Goal: Information Seeking & Learning: Learn about a topic

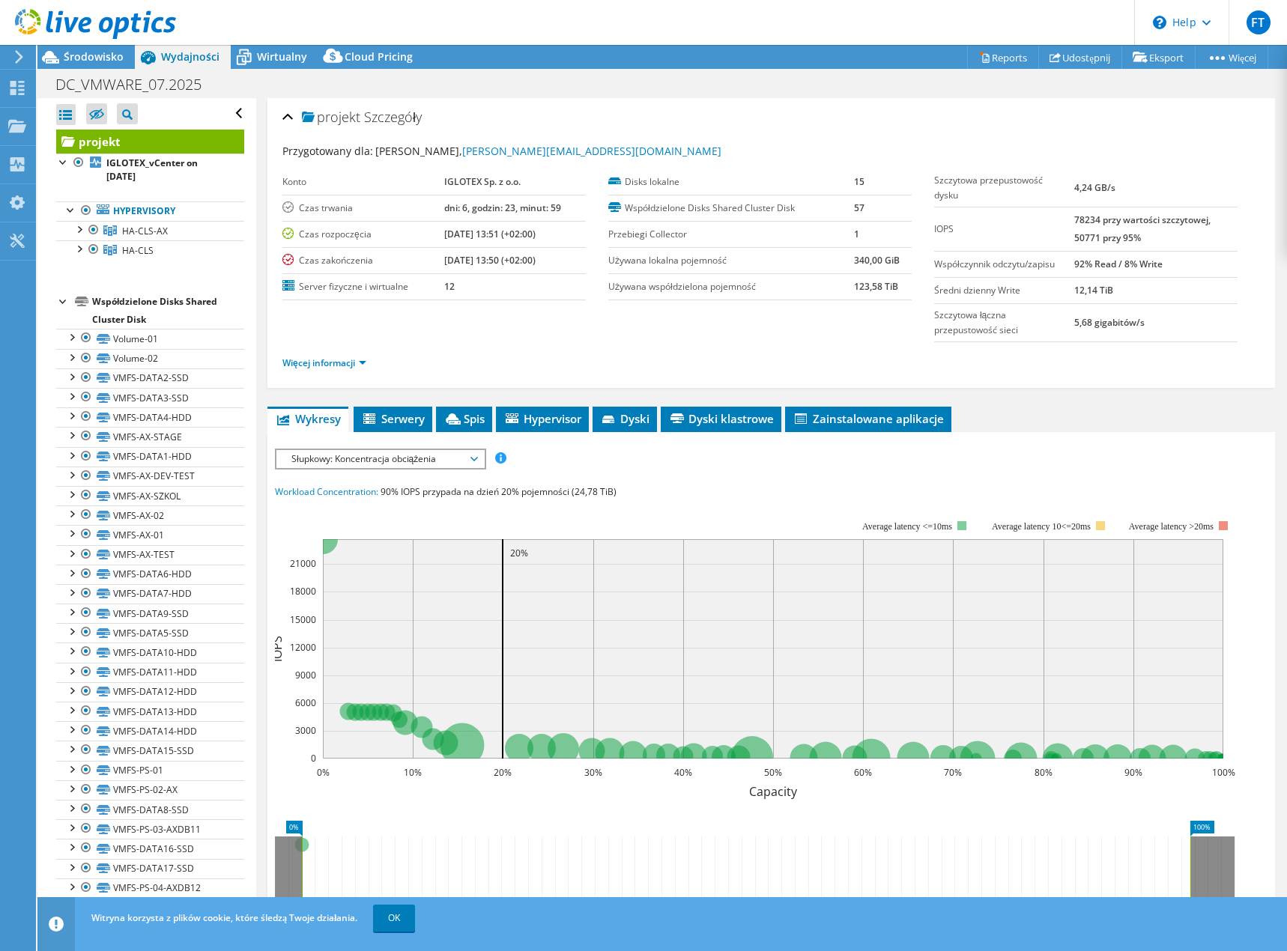
select select "USD"
click at [398, 421] on span "Serwery" at bounding box center [393, 418] width 64 height 15
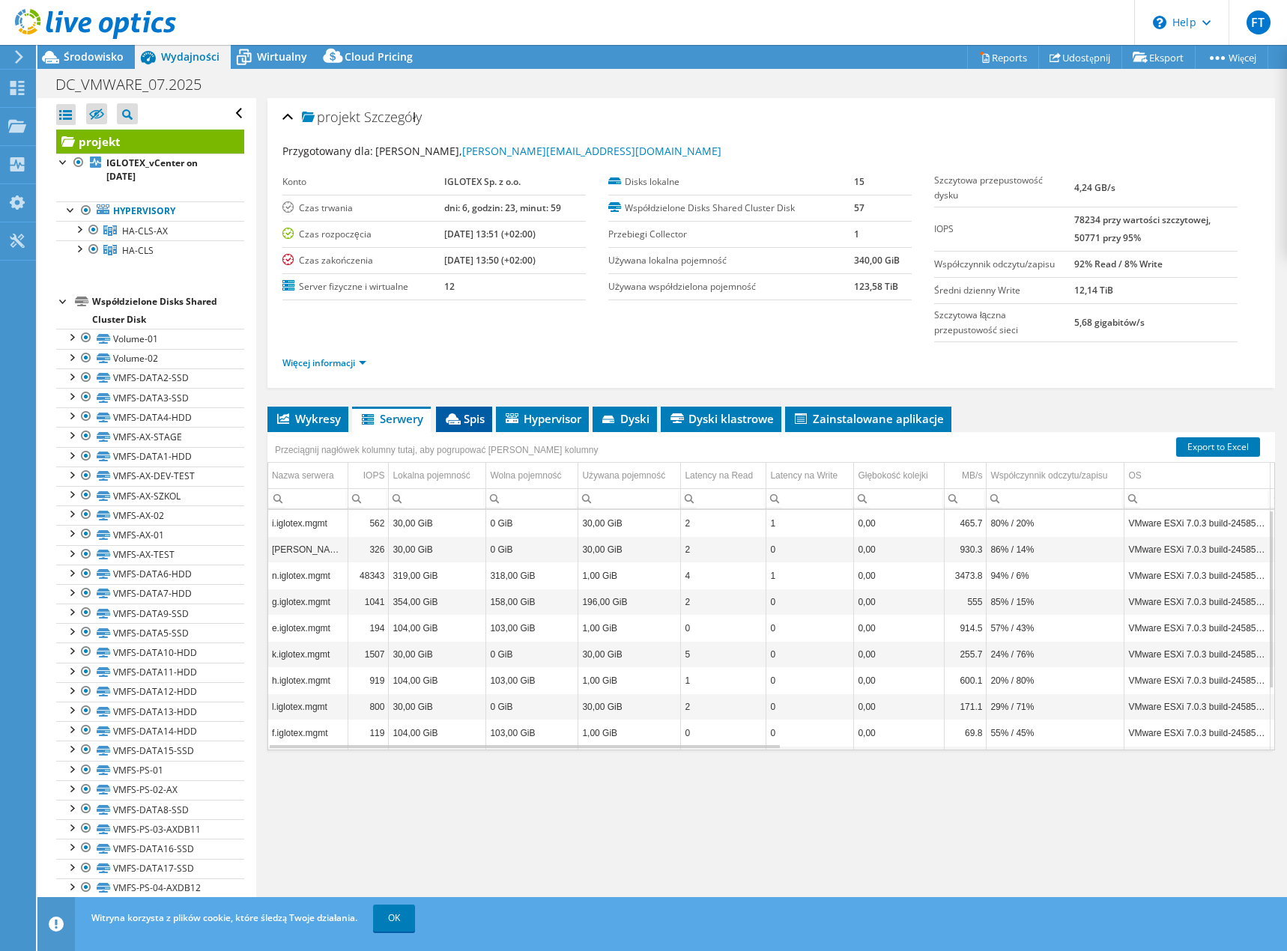
click at [467, 418] on span "Spis" at bounding box center [463, 418] width 41 height 15
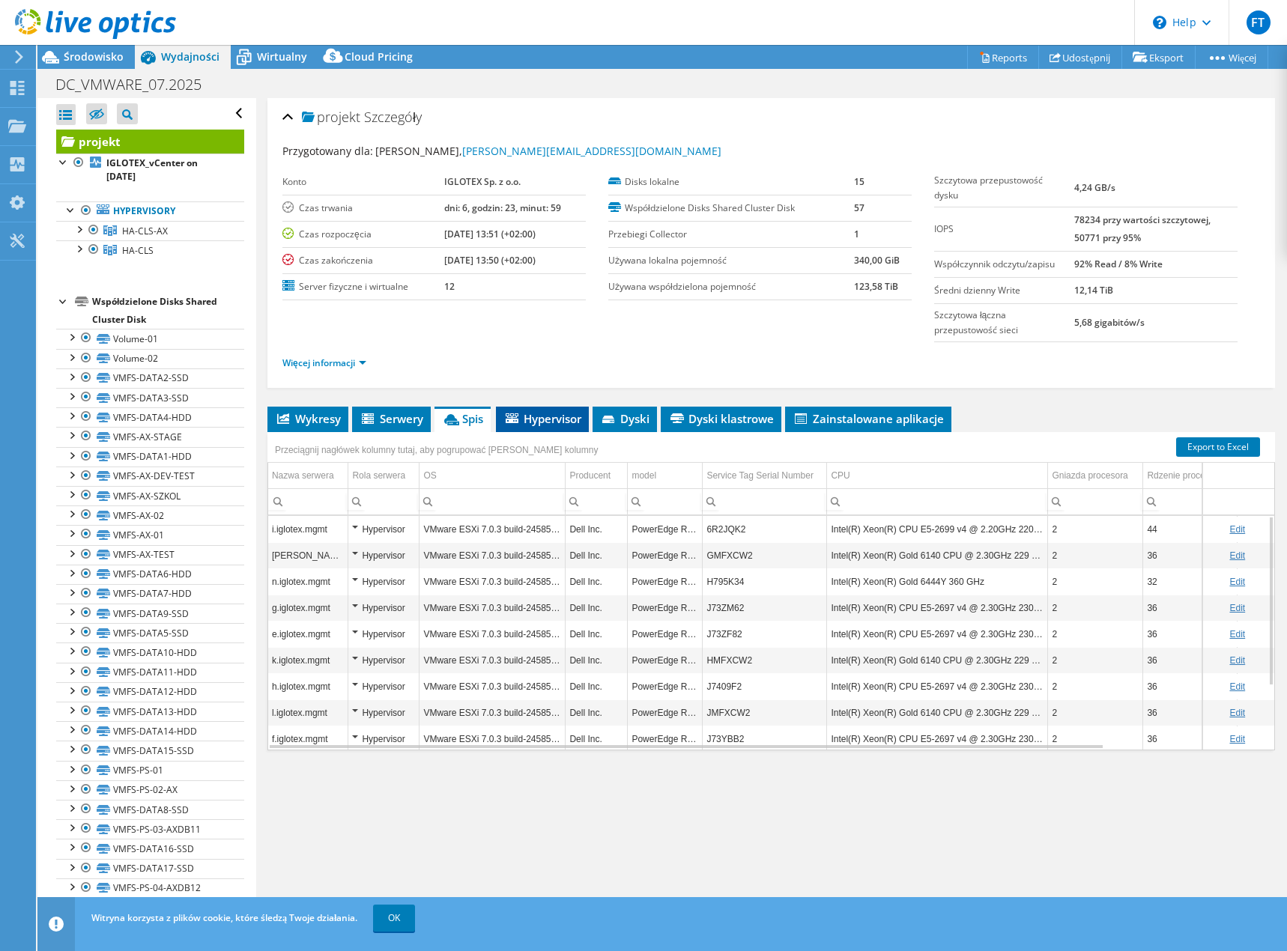
click at [514, 422] on icon at bounding box center [511, 418] width 13 height 10
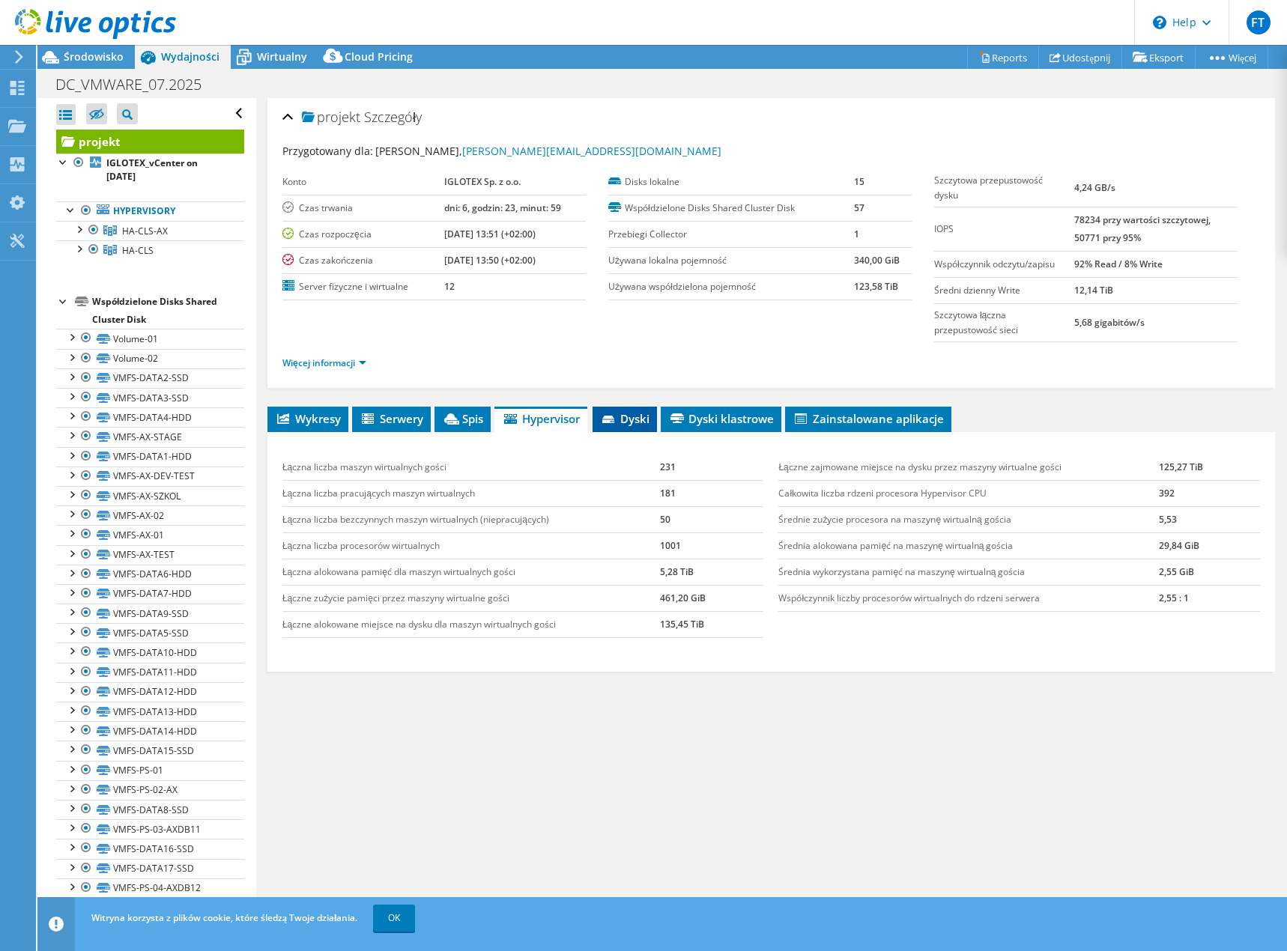
click at [600, 418] on li "Dyski" at bounding box center [624, 419] width 64 height 25
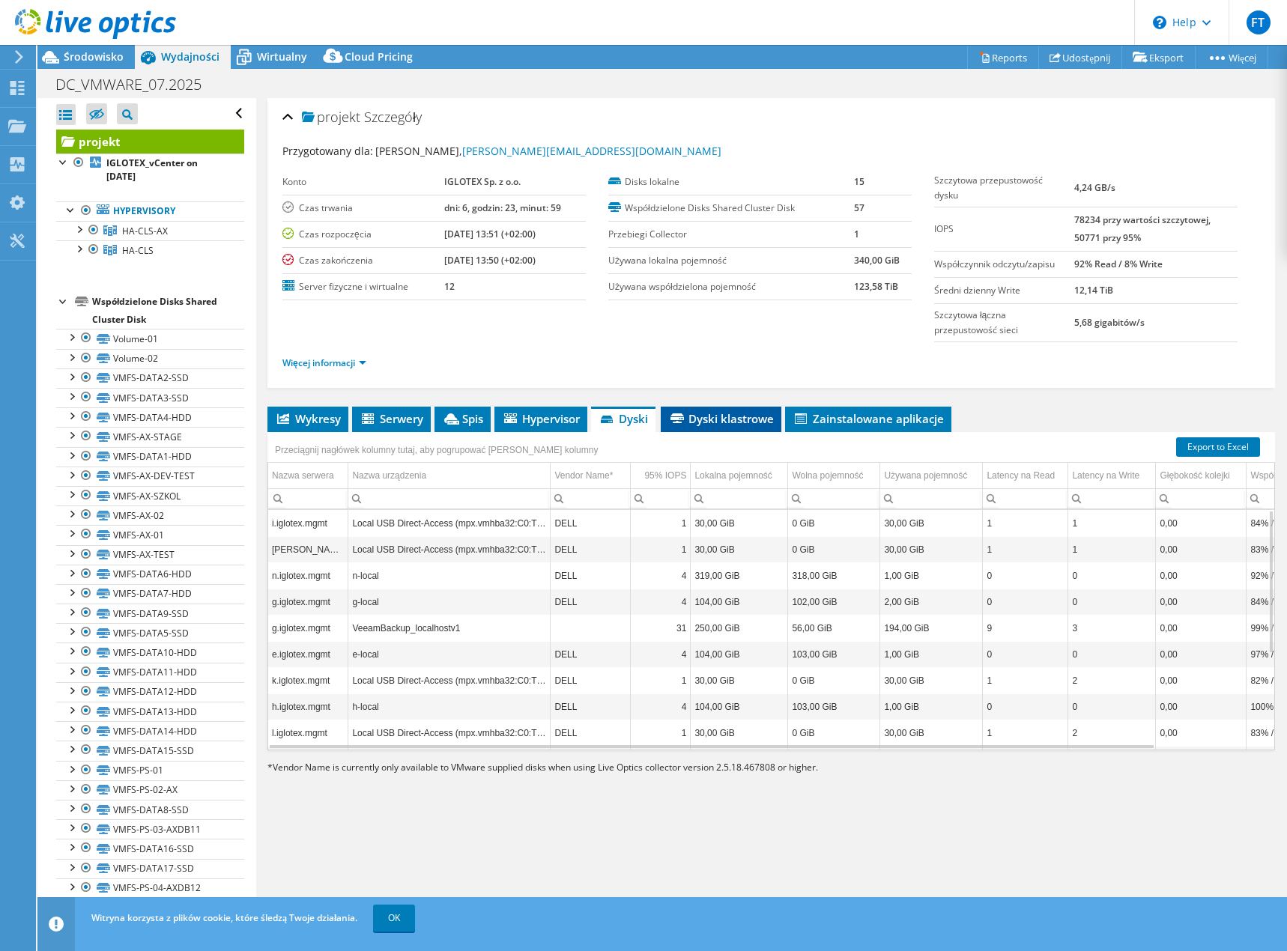
click at [695, 414] on span "Dyski klastrowe" at bounding box center [721, 418] width 106 height 15
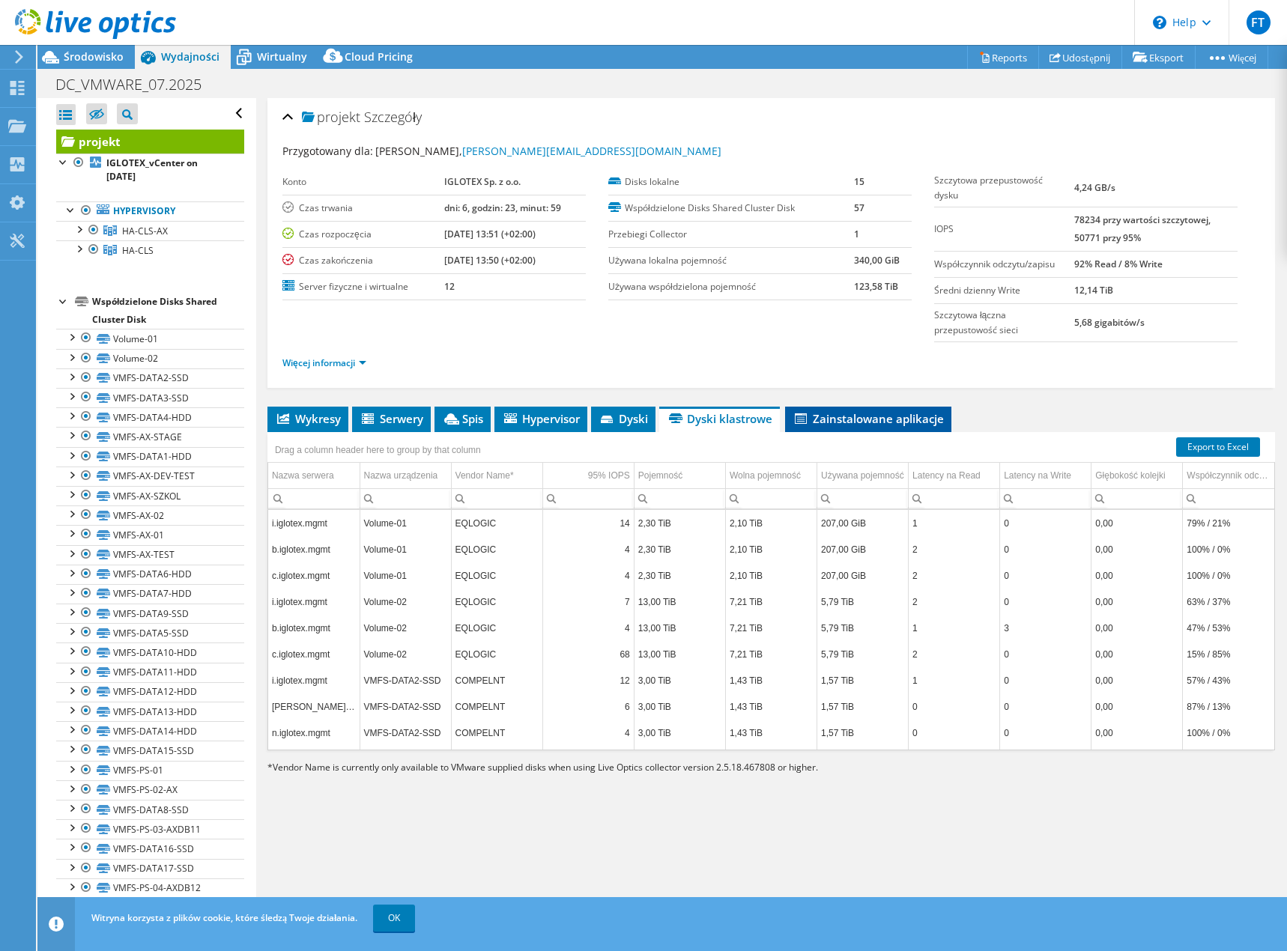
click at [816, 419] on span "Zainstalowane aplikacje" at bounding box center [867, 418] width 151 height 15
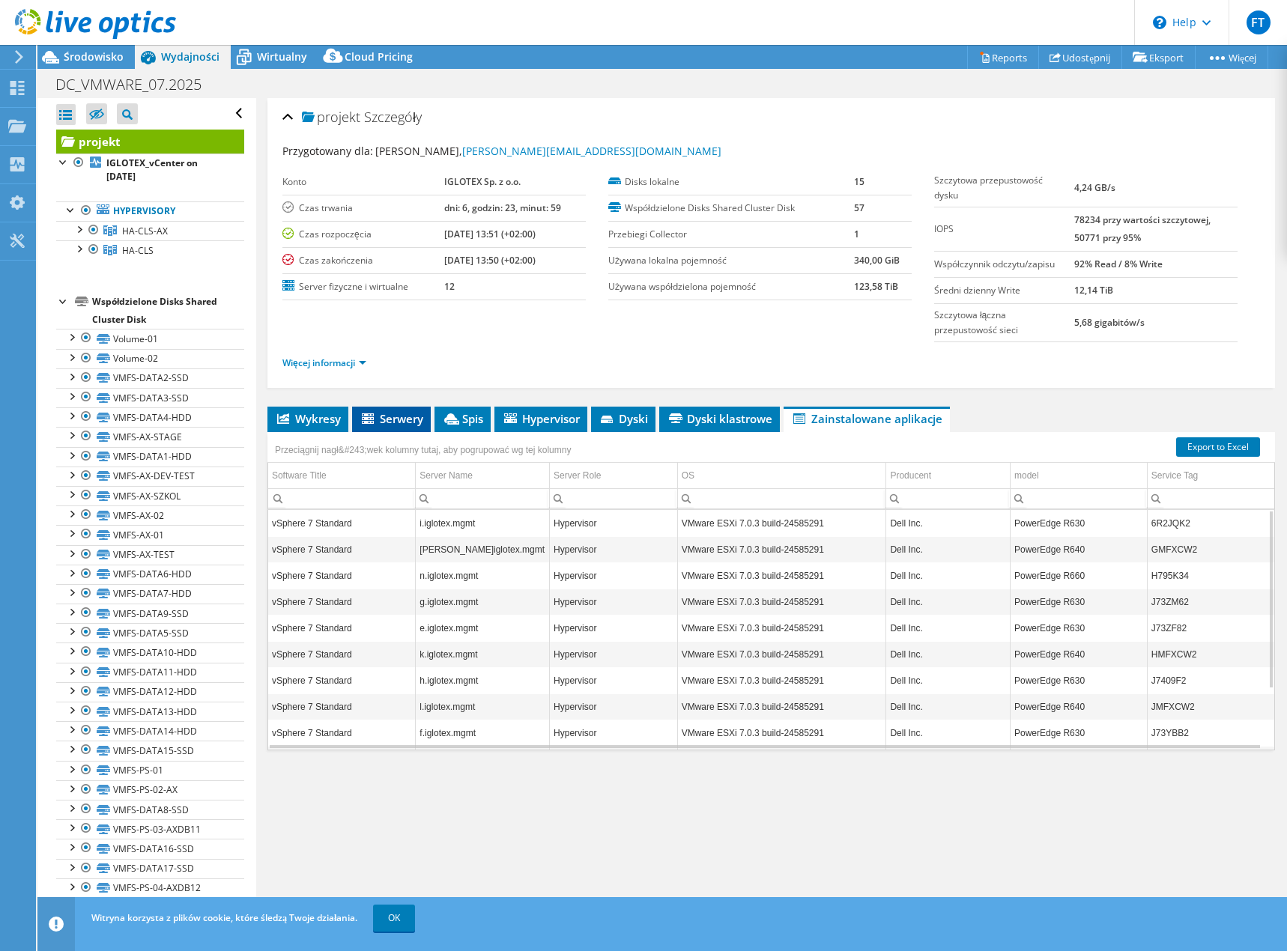
click at [394, 425] on span "Serwery" at bounding box center [391, 418] width 64 height 15
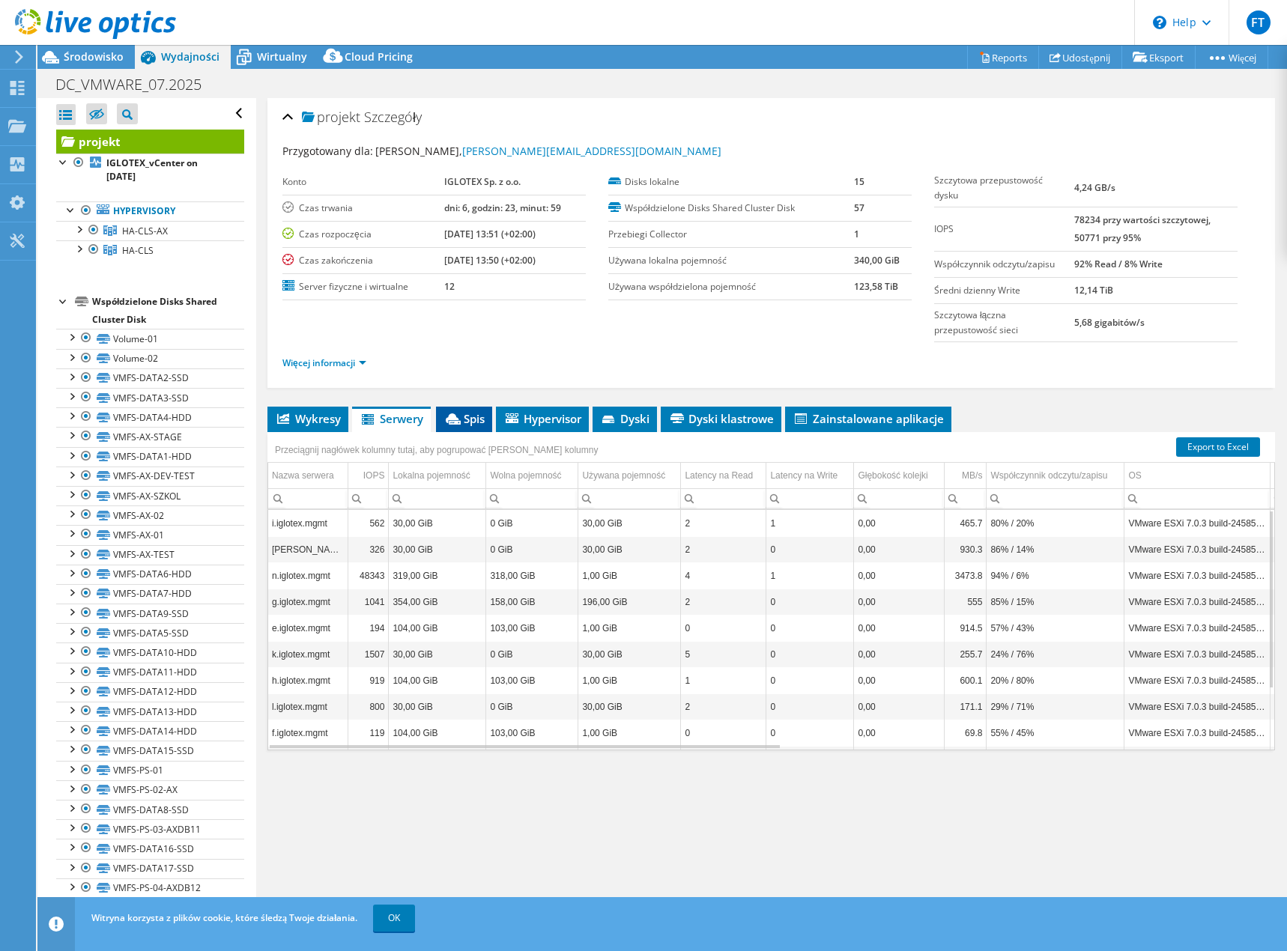
drag, startPoint x: 478, startPoint y: 419, endPoint x: 471, endPoint y: 425, distance: 9.0
click at [476, 420] on span "Spis" at bounding box center [463, 418] width 41 height 15
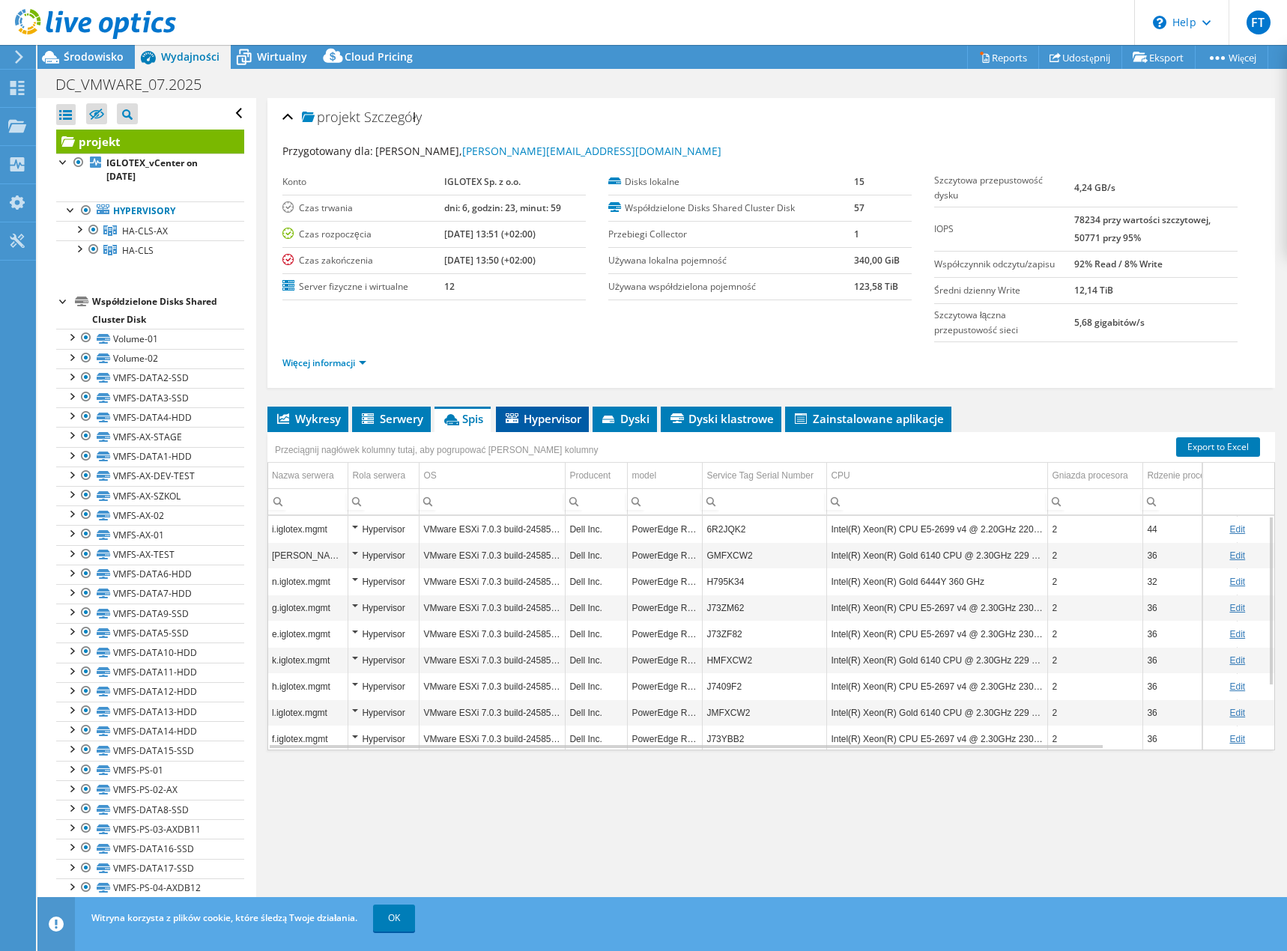
click at [546, 416] on span "Hypervisor" at bounding box center [542, 418] width 78 height 15
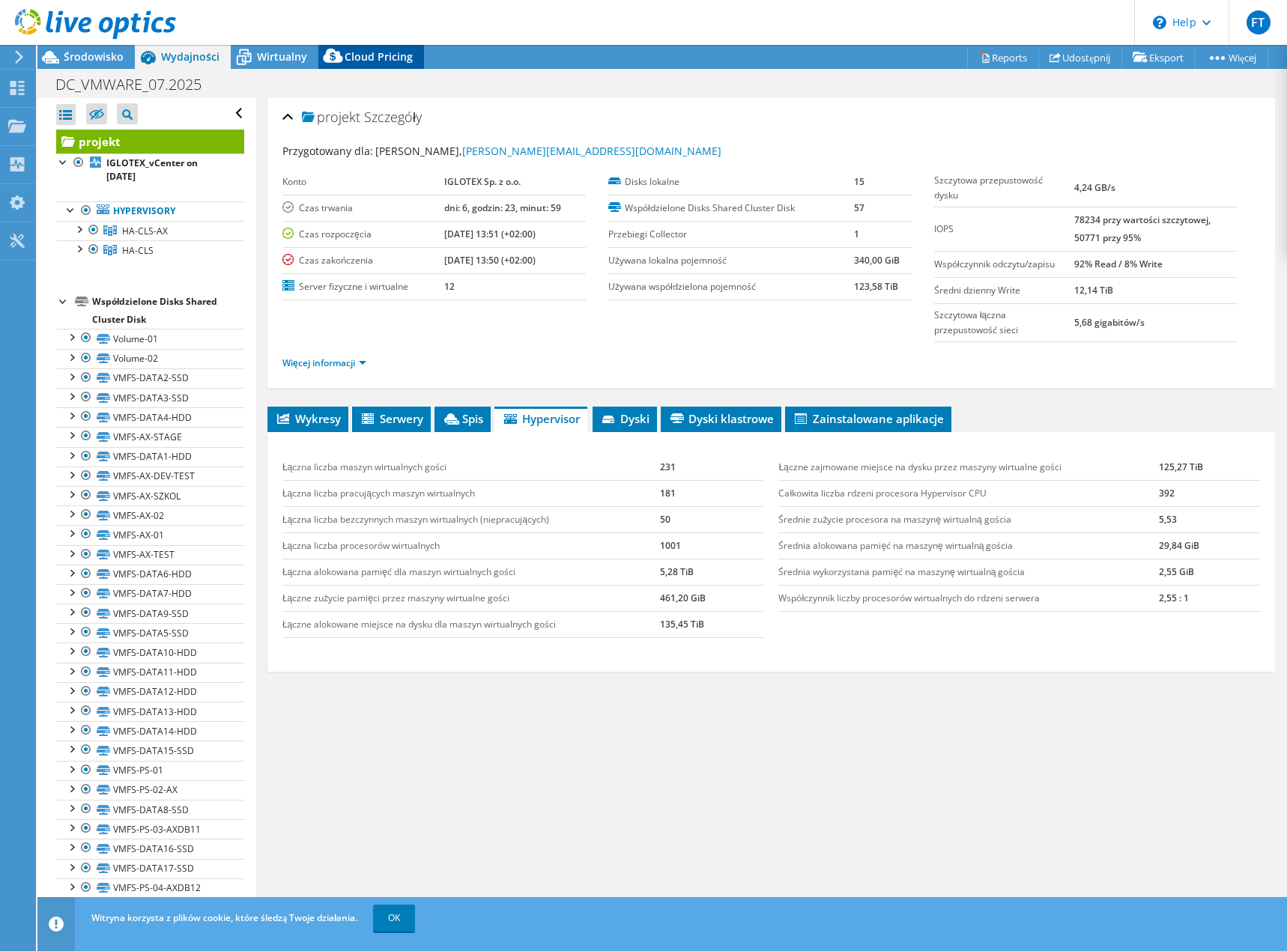
click at [353, 52] on span "Cloud Pricing" at bounding box center [378, 56] width 68 height 14
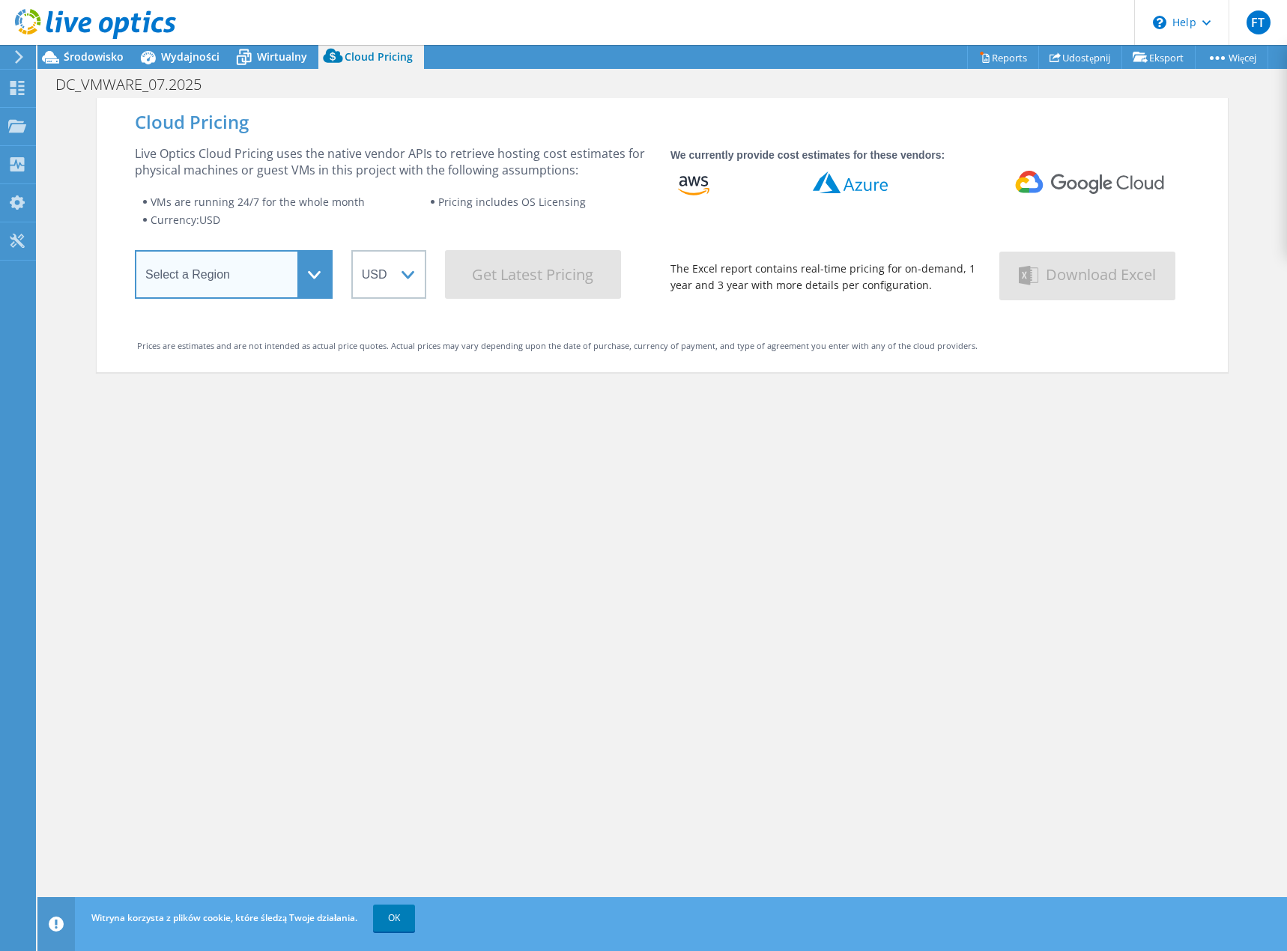
click at [285, 284] on select "Select a Region [GEOGRAPHIC_DATA] ([GEOGRAPHIC_DATA]) [GEOGRAPHIC_DATA] ([GEOGR…" at bounding box center [234, 274] width 198 height 49
select select "EULondon"
click at [135, 255] on select "Select a Region [GEOGRAPHIC_DATA] ([GEOGRAPHIC_DATA]) [GEOGRAPHIC_DATA] ([GEOGR…" at bounding box center [234, 274] width 198 height 49
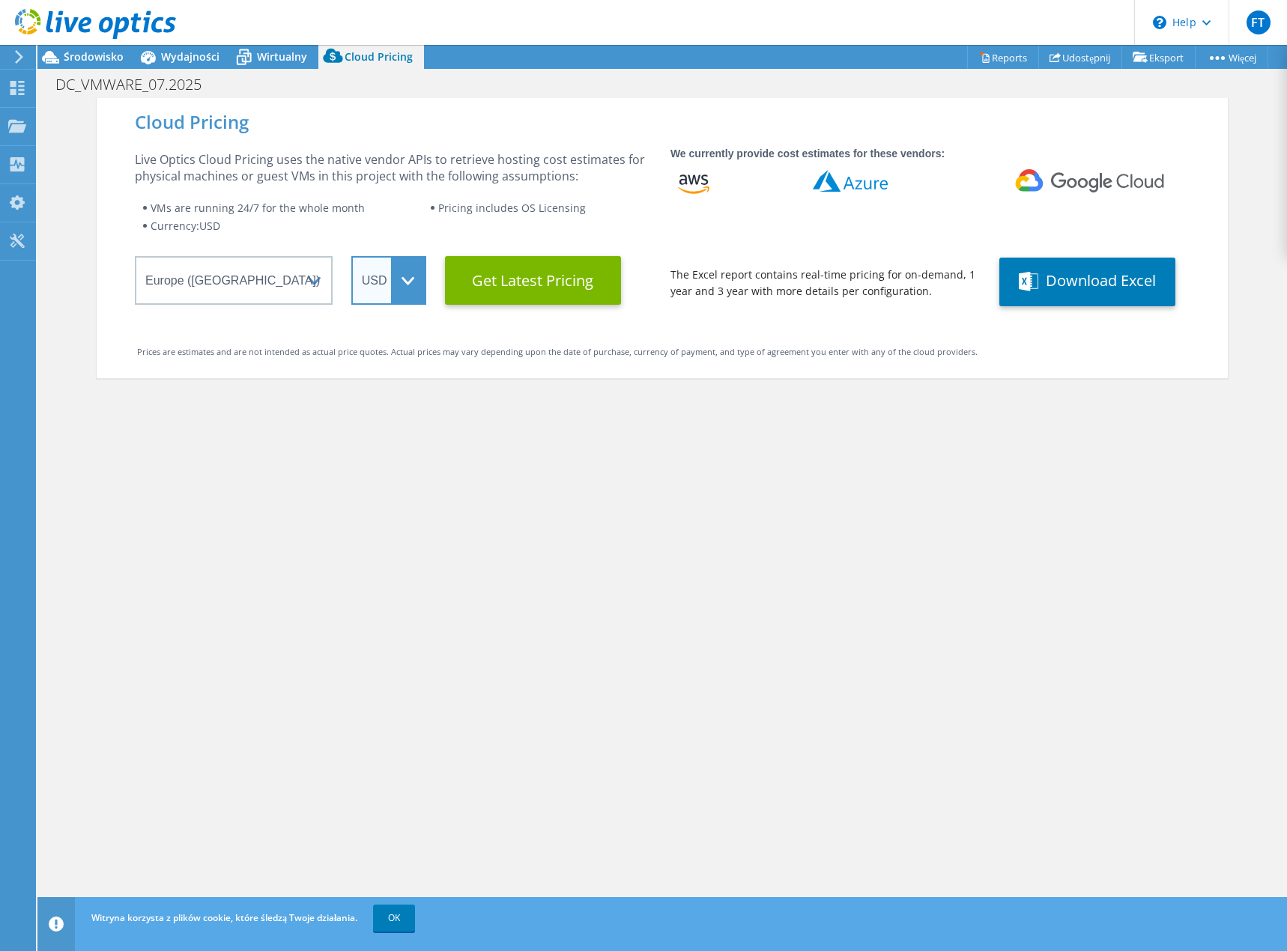
click at [408, 288] on select "ARS AUD BRL CAD CHF CLP CNY DKK EUR GBP HKD HUF INR JPY MXN MYR NOK NZD PEN SEK…" at bounding box center [388, 280] width 75 height 49
click at [351, 256] on select "ARS AUD BRL CAD CHF CLP CNY DKK EUR GBP HKD HUF INR JPY MXN MYR NOK NZD PEN SEK…" at bounding box center [388, 280] width 75 height 49
click at [523, 290] on Latest "Get Latest Pricing" at bounding box center [533, 280] width 176 height 49
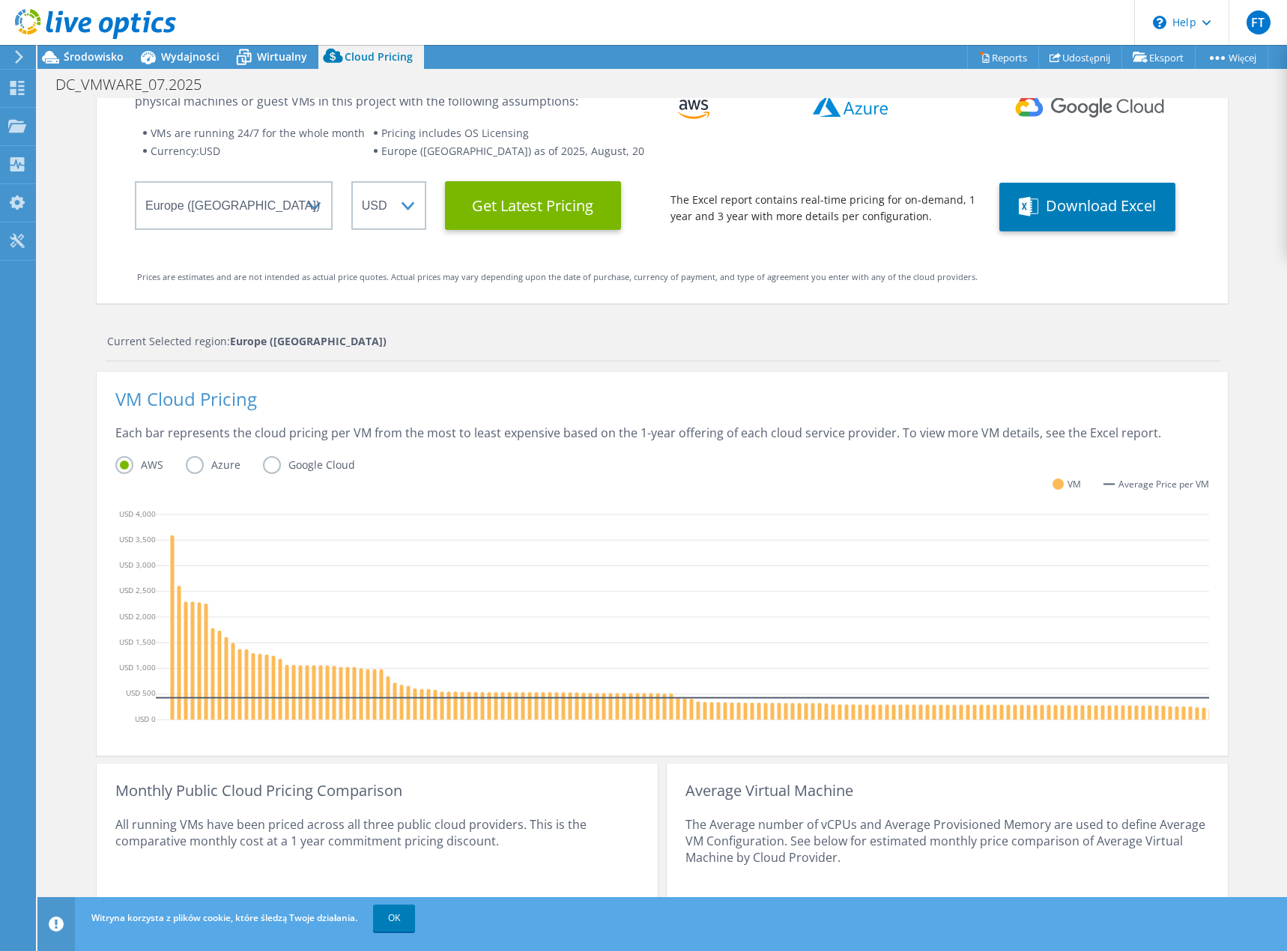
scroll to position [150, 0]
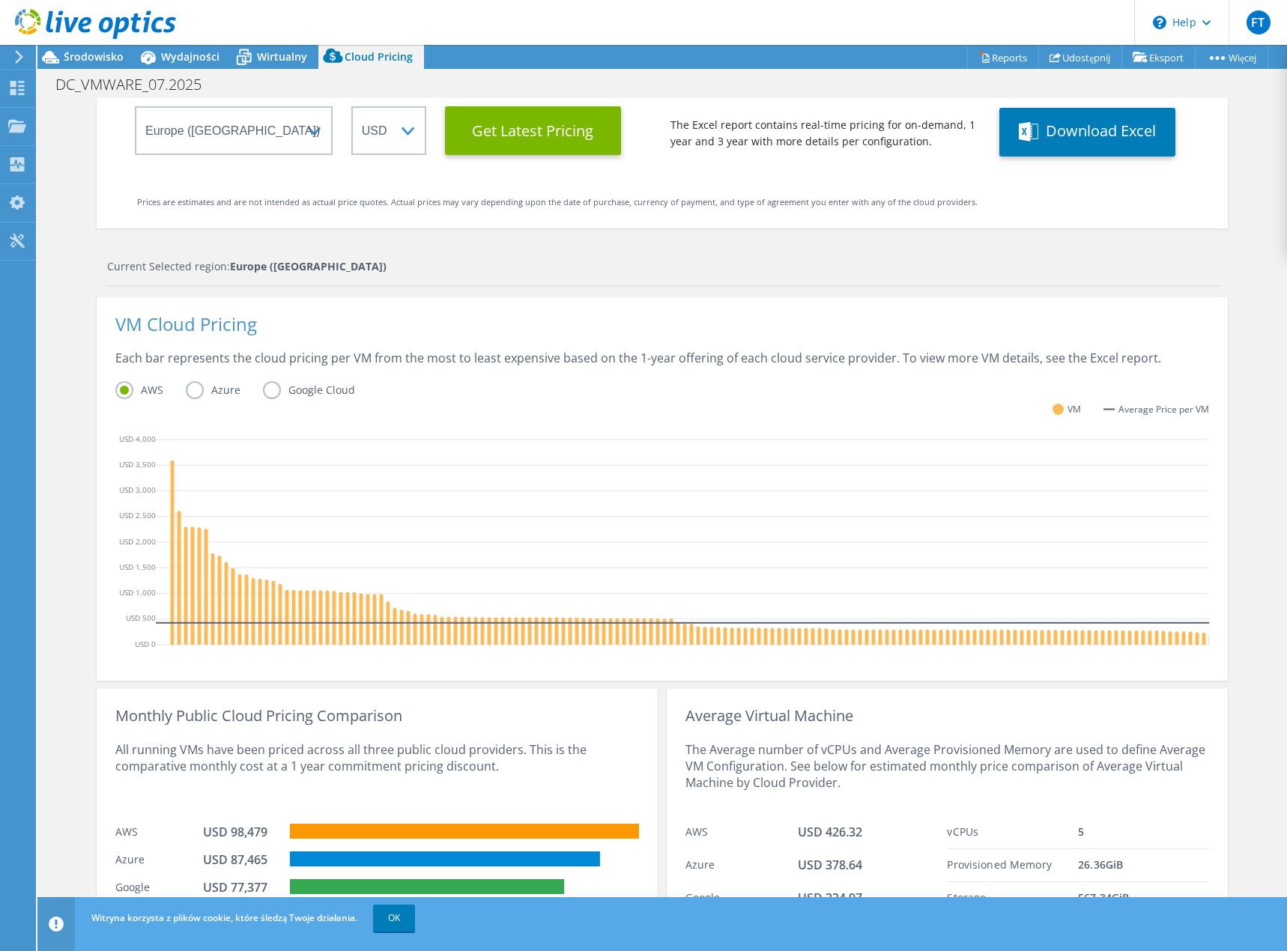
click at [192, 391] on label "Azure" at bounding box center [224, 390] width 77 height 18
click at [0, 0] on input "Azure" at bounding box center [0, 0] width 0 height 0
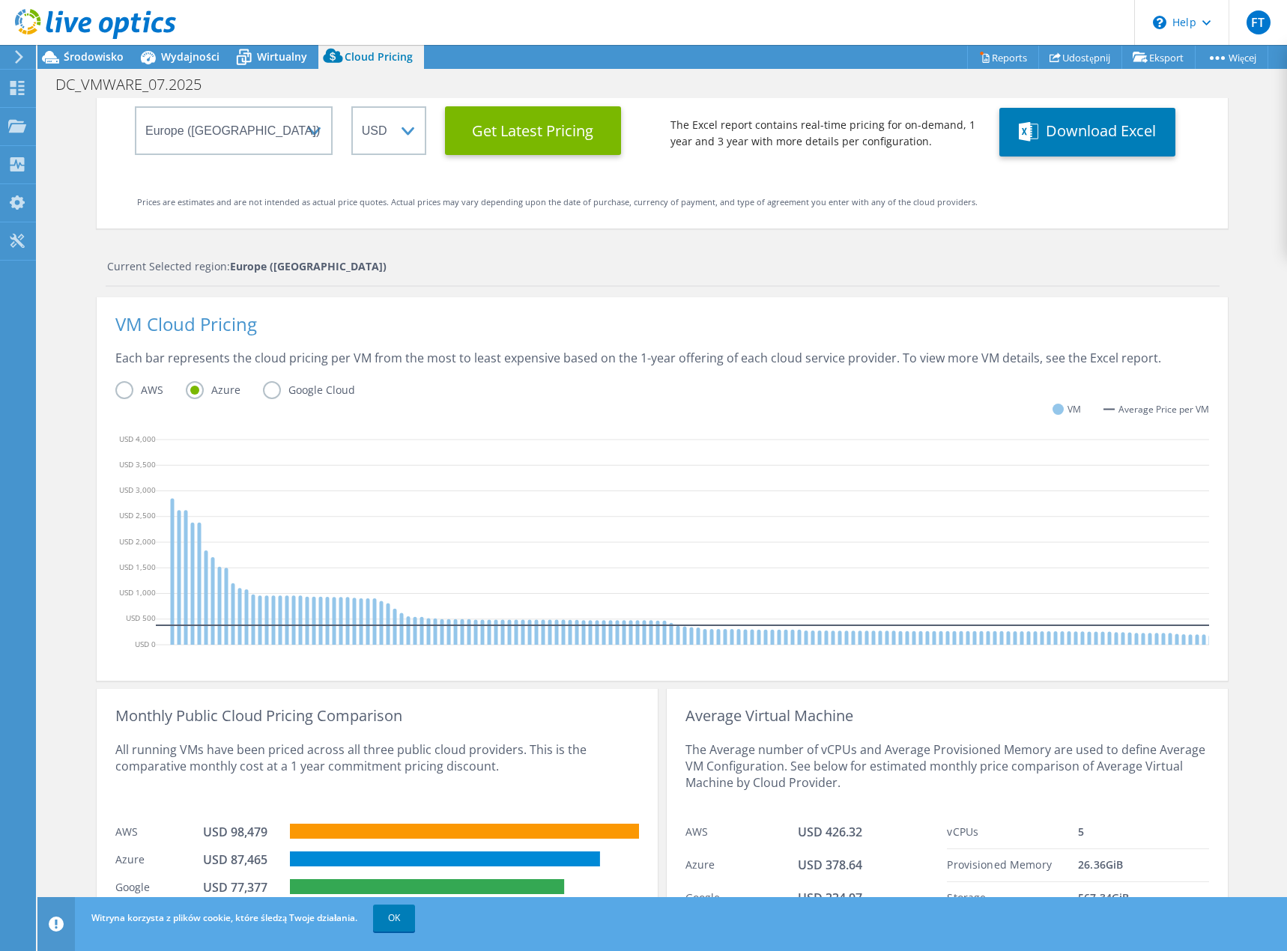
click at [263, 388] on label "Google Cloud" at bounding box center [320, 390] width 115 height 18
click at [0, 0] on input "Google Cloud" at bounding box center [0, 0] width 0 height 0
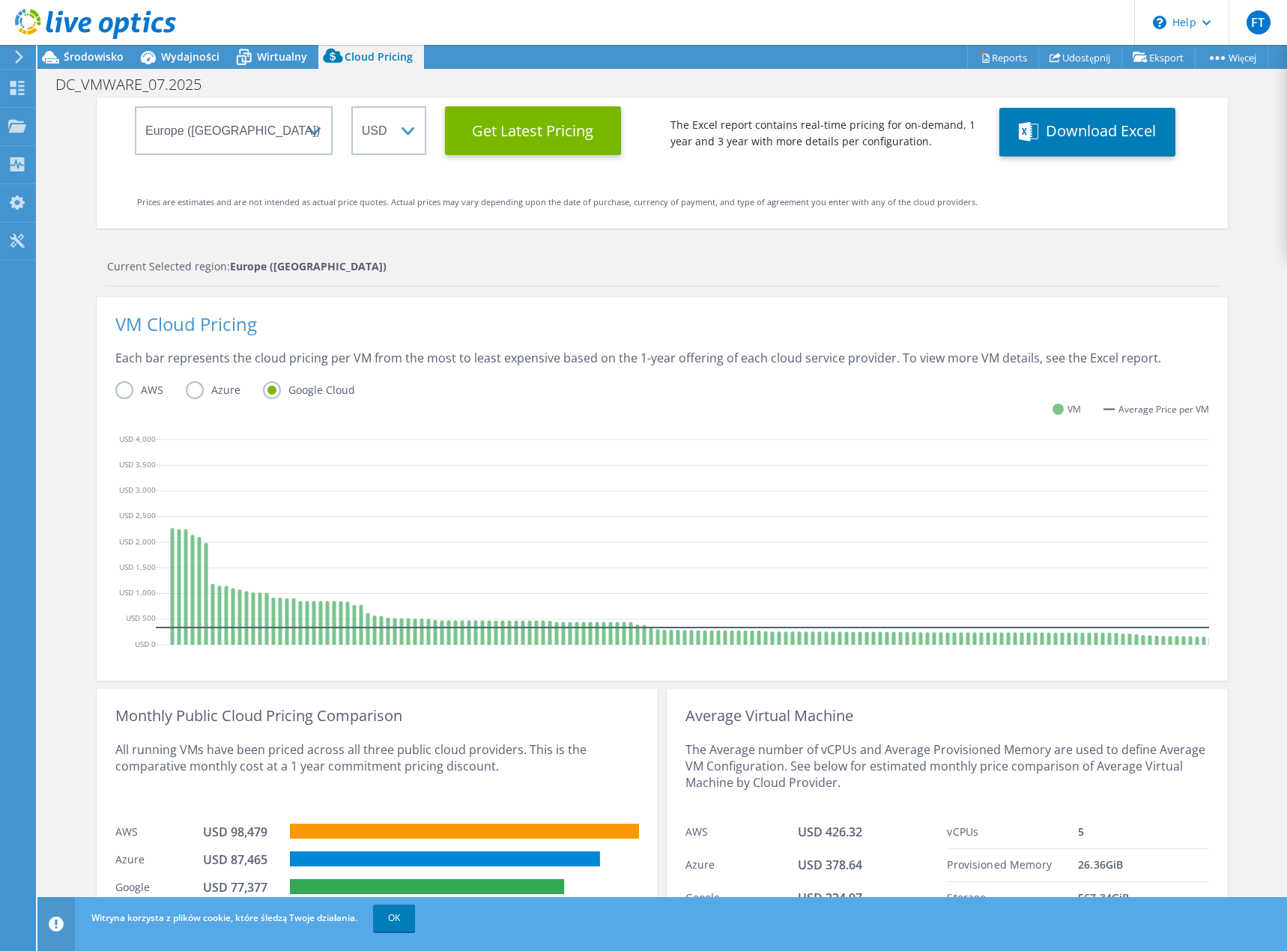
click at [124, 392] on label "AWS" at bounding box center [150, 390] width 70 height 18
click at [0, 0] on input "AWS" at bounding box center [0, 0] width 0 height 0
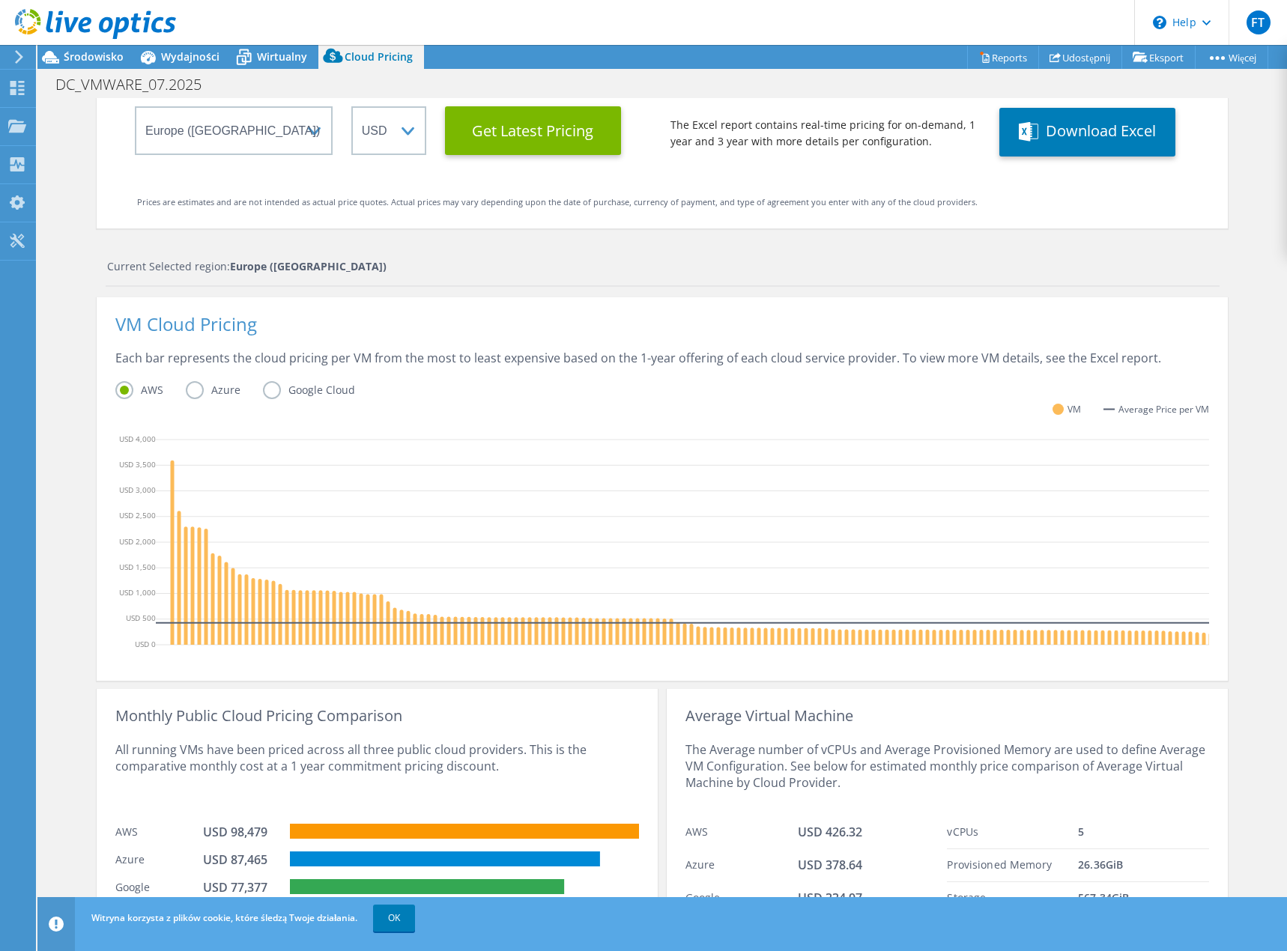
click at [280, 391] on label "Google Cloud" at bounding box center [320, 390] width 115 height 18
click at [0, 0] on input "Google Cloud" at bounding box center [0, 0] width 0 height 0
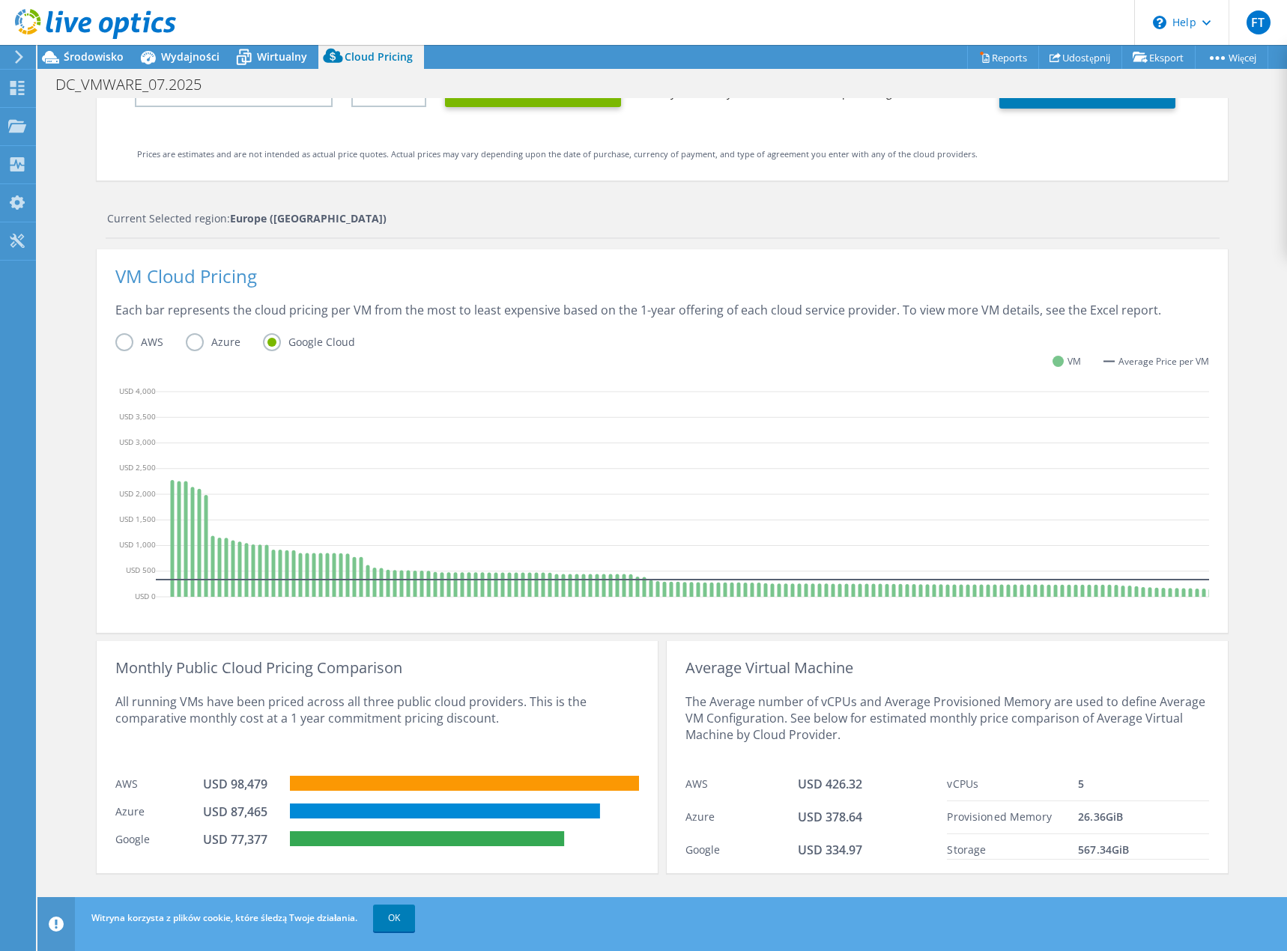
scroll to position [58, 0]
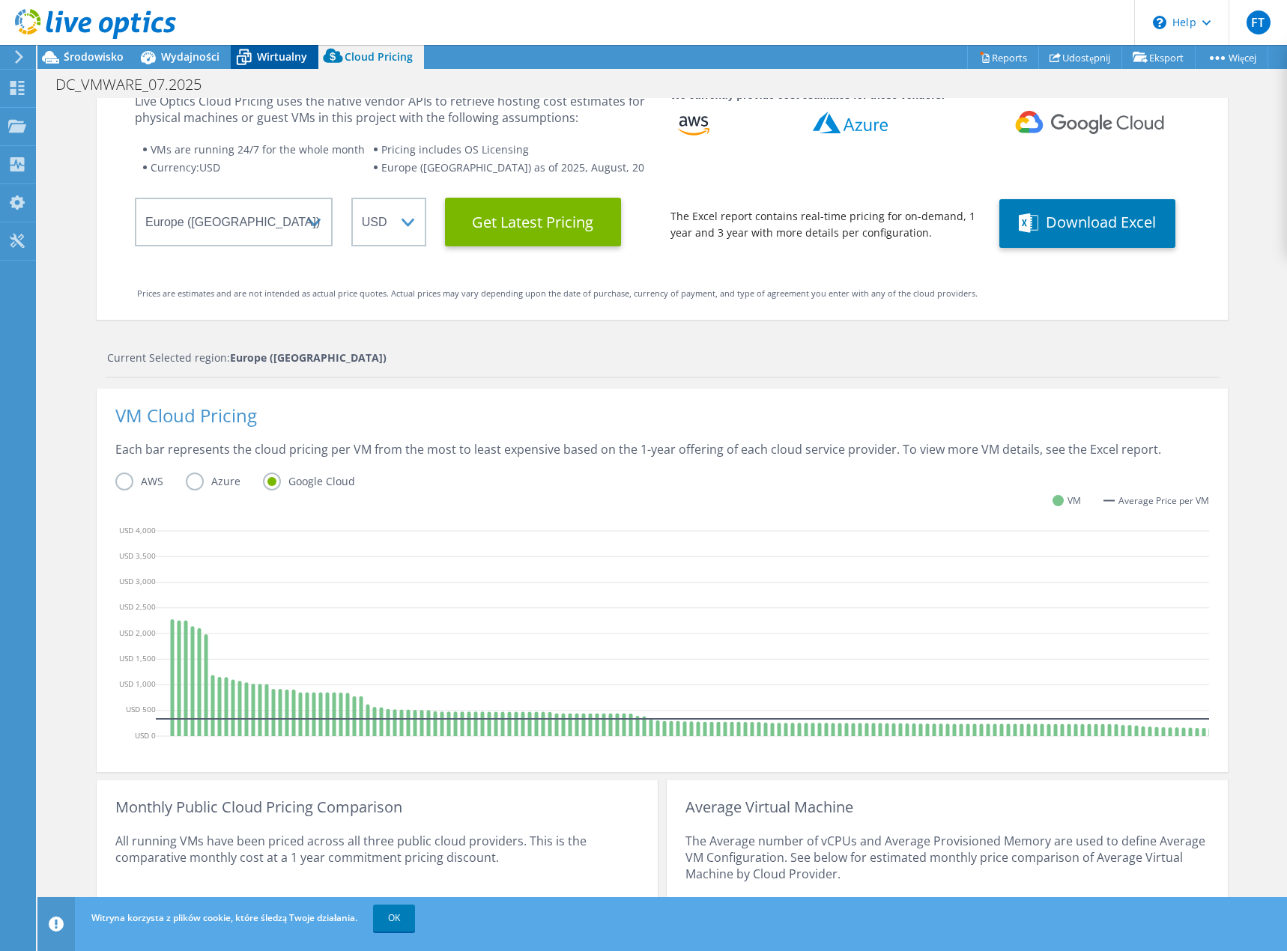
click at [273, 60] on span "Wirtualny" at bounding box center [282, 56] width 50 height 14
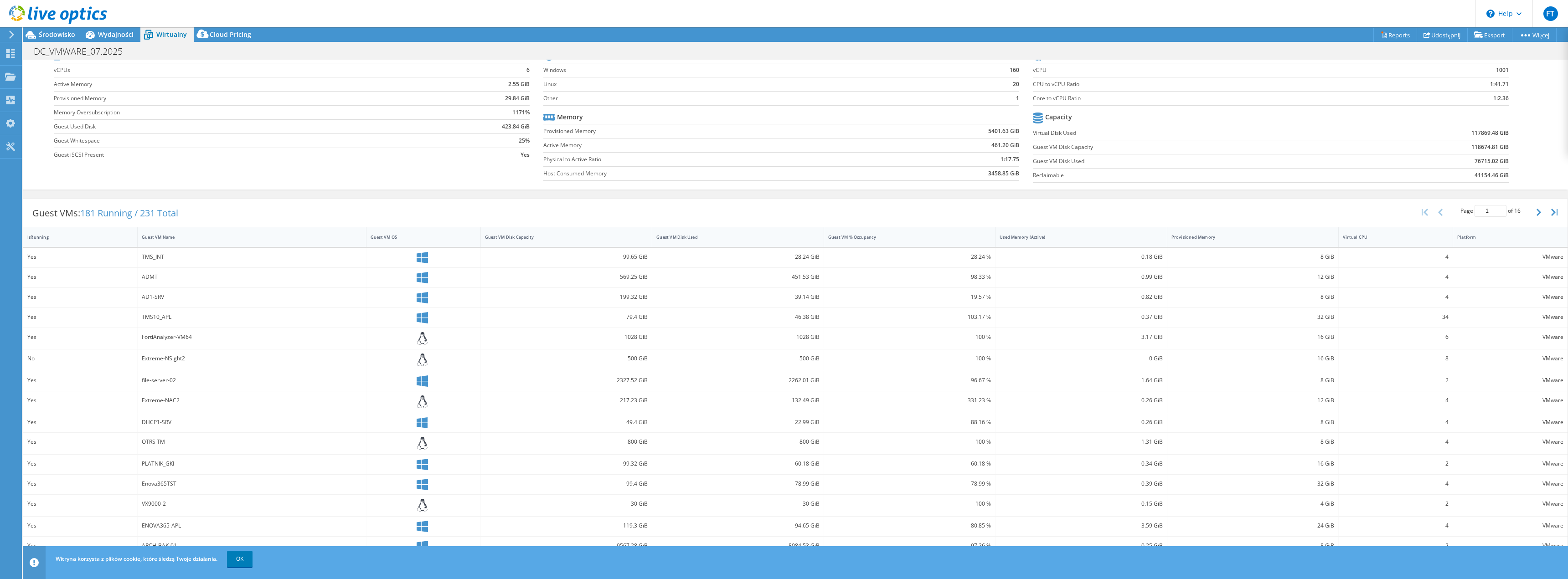
scroll to position [0, 0]
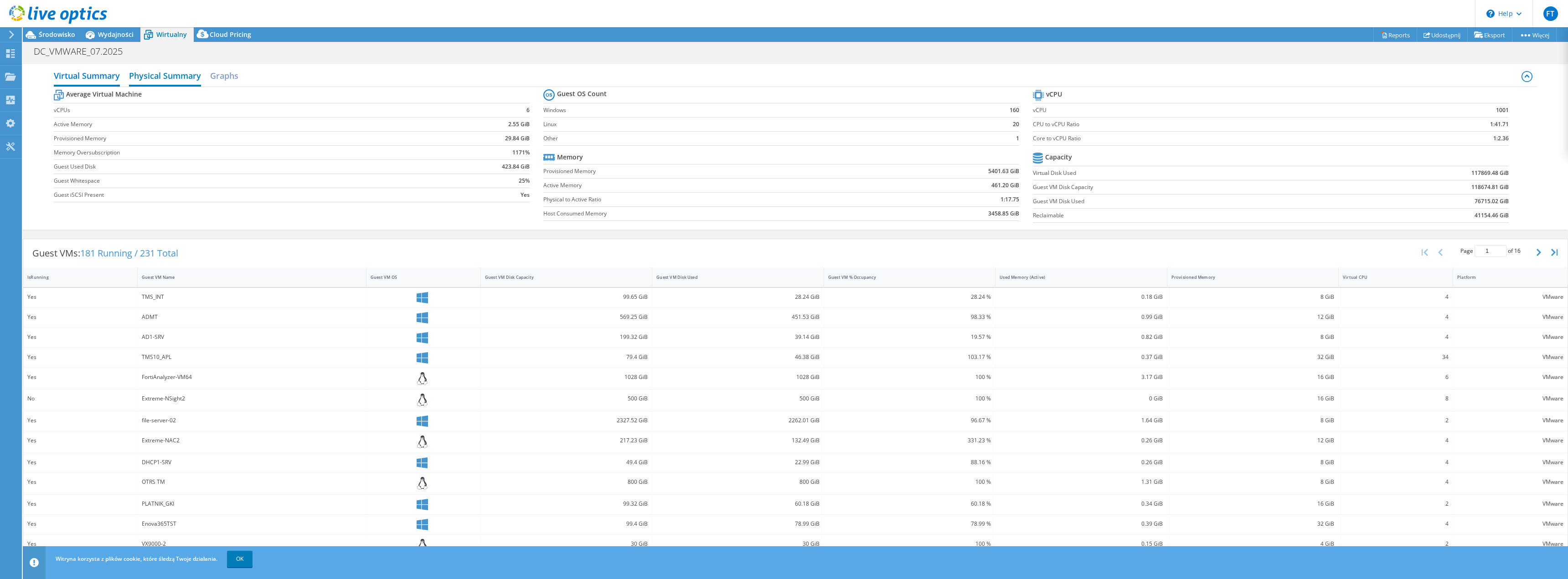
click at [156, 71] on h2 "Physical Summary" at bounding box center [165, 76] width 72 height 20
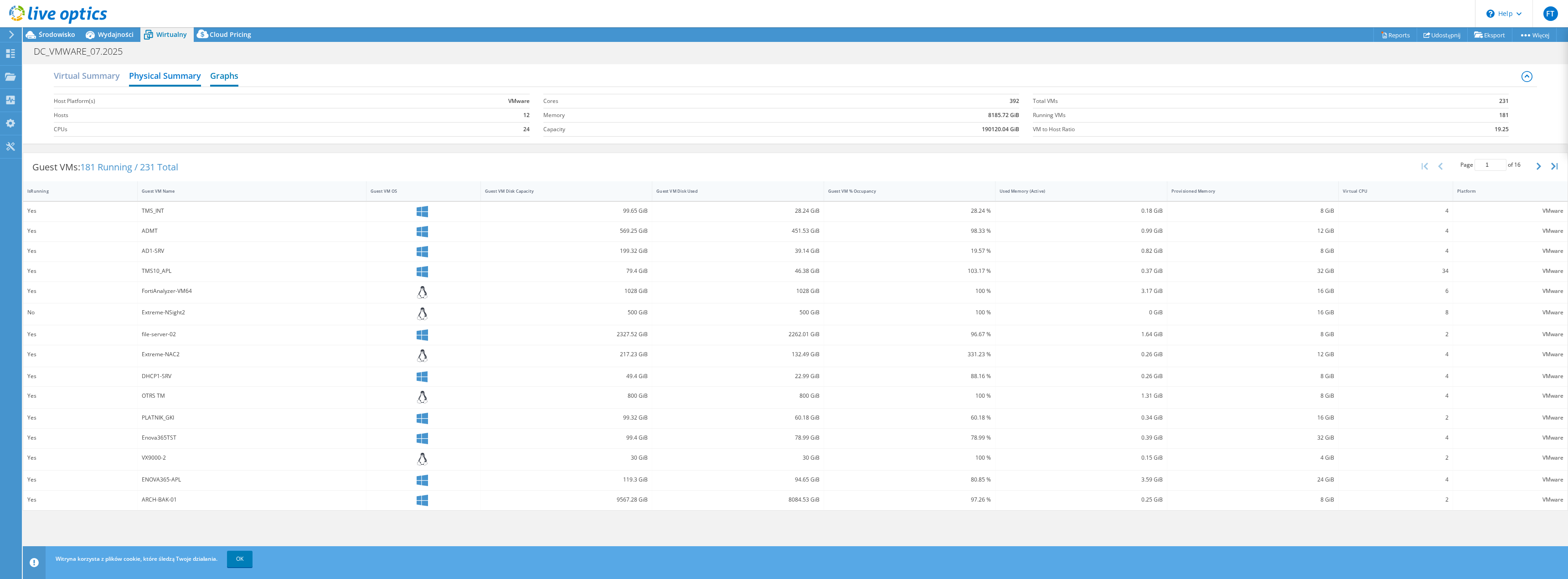
click at [252, 78] on div "Virtual Summary Physical Summary Graphs" at bounding box center [795, 77] width 1483 height 21
click at [222, 75] on h2 "Graphs" at bounding box center [224, 76] width 28 height 20
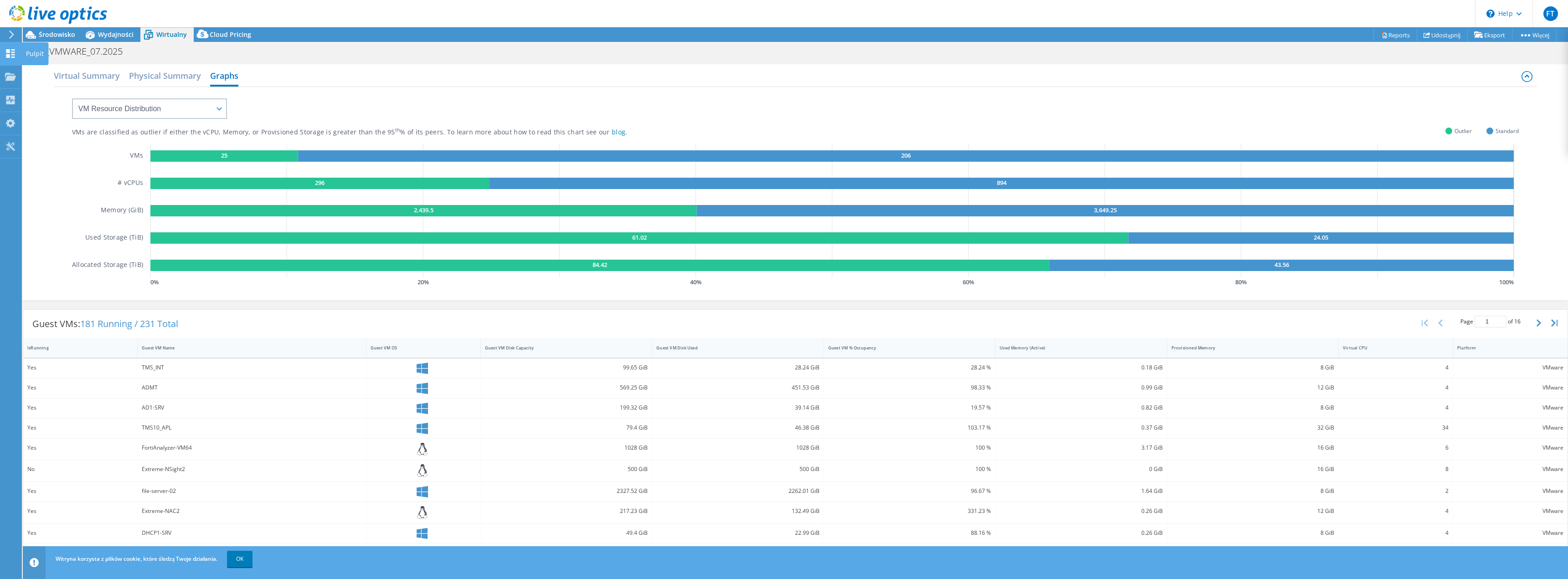
click at [12, 54] on use at bounding box center [10, 54] width 9 height 9
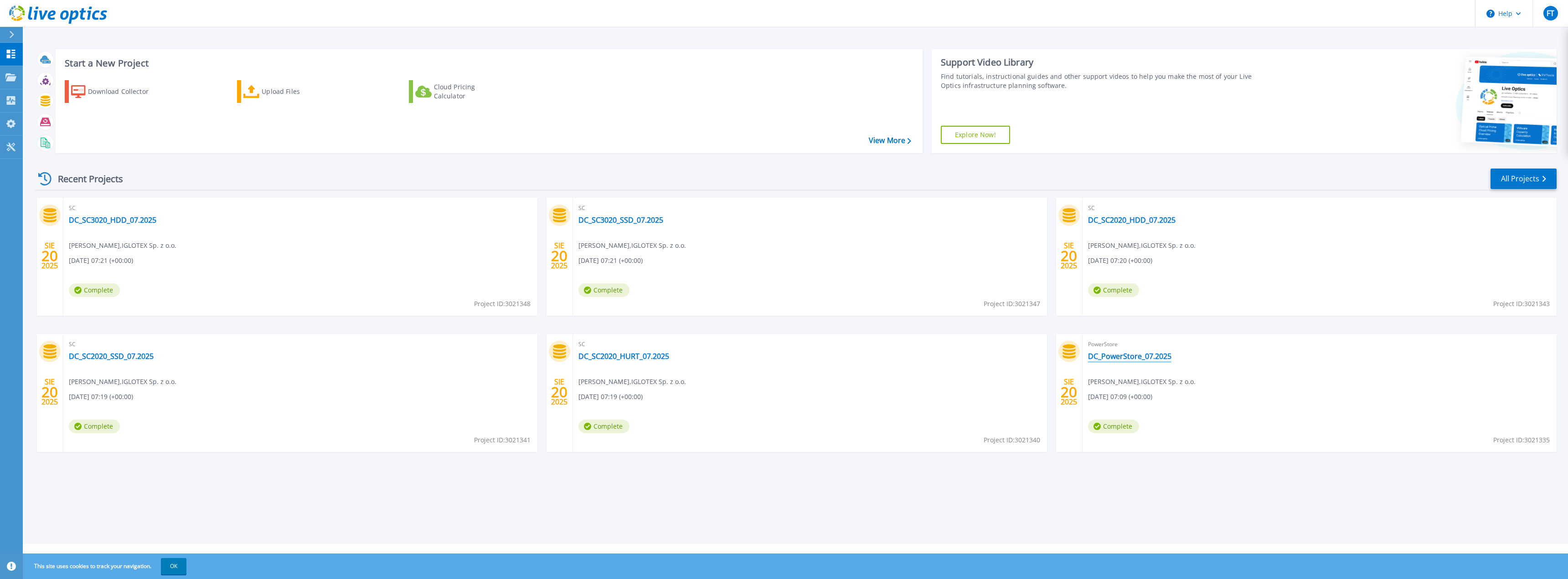
click at [1135, 355] on link "DC_PowerStore_07.2025" at bounding box center [1129, 356] width 83 height 9
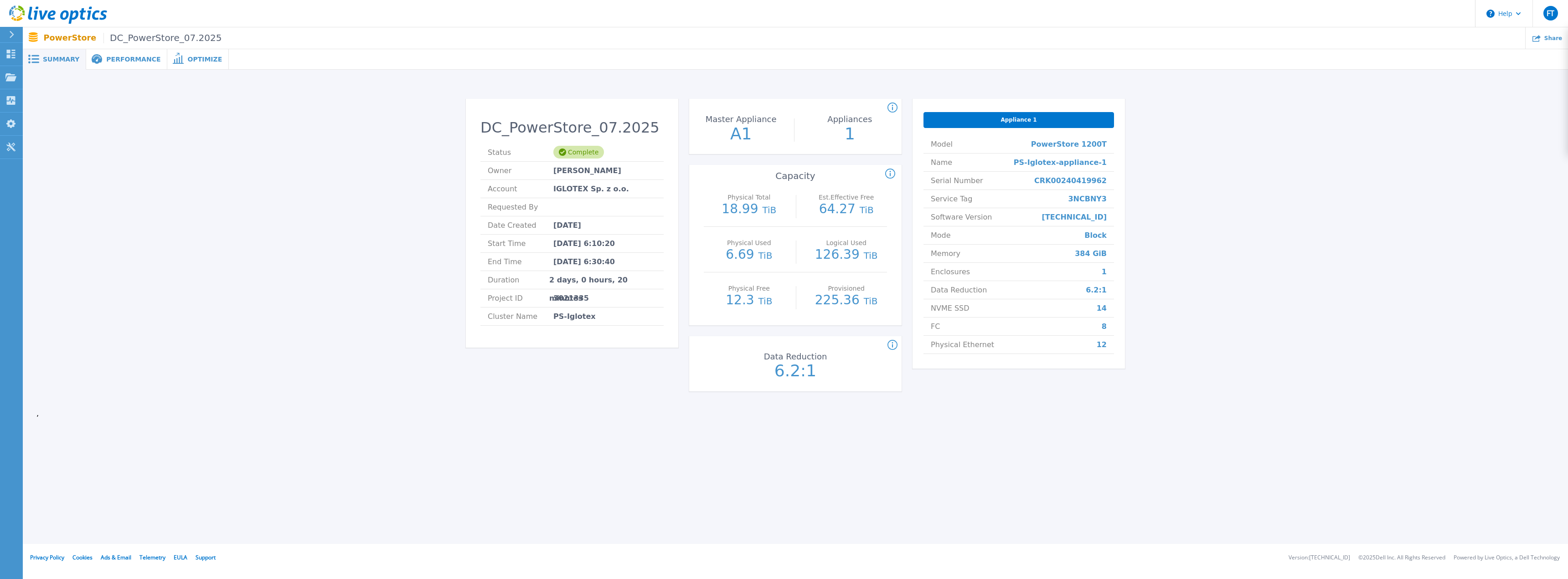
click at [118, 56] on span "Performance" at bounding box center [133, 59] width 54 height 6
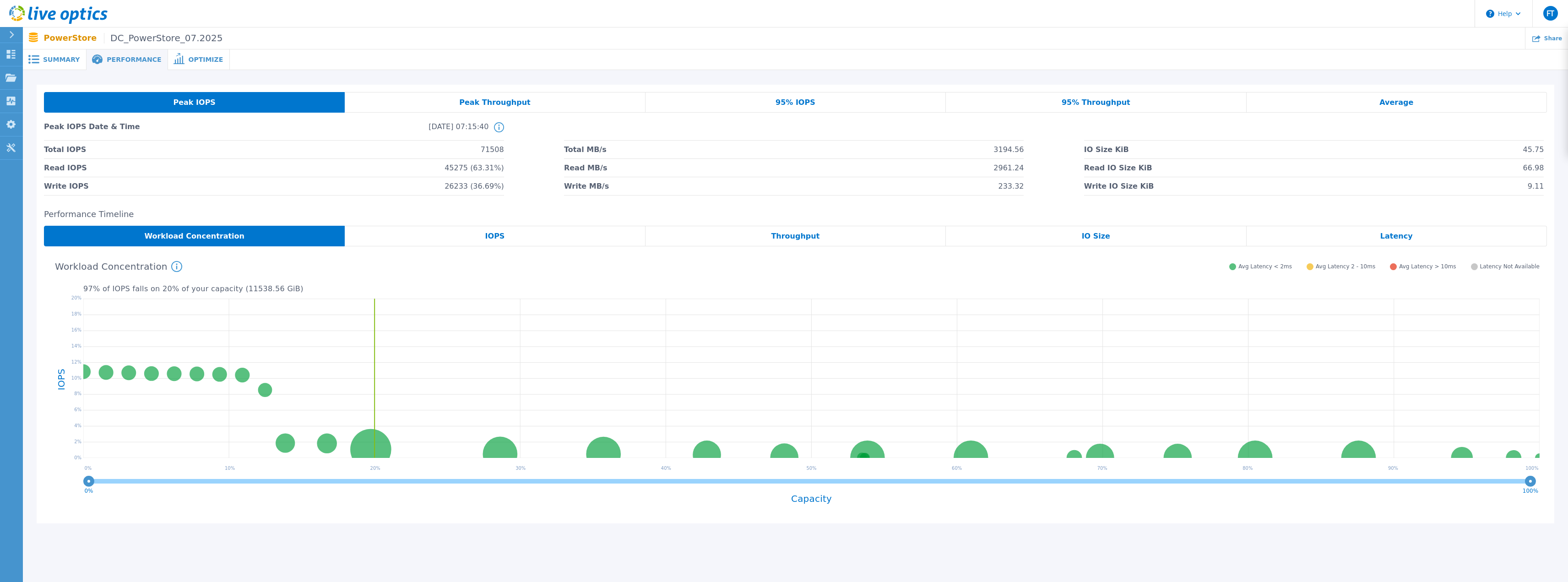
click at [188, 59] on span "Optimize" at bounding box center [205, 59] width 35 height 6
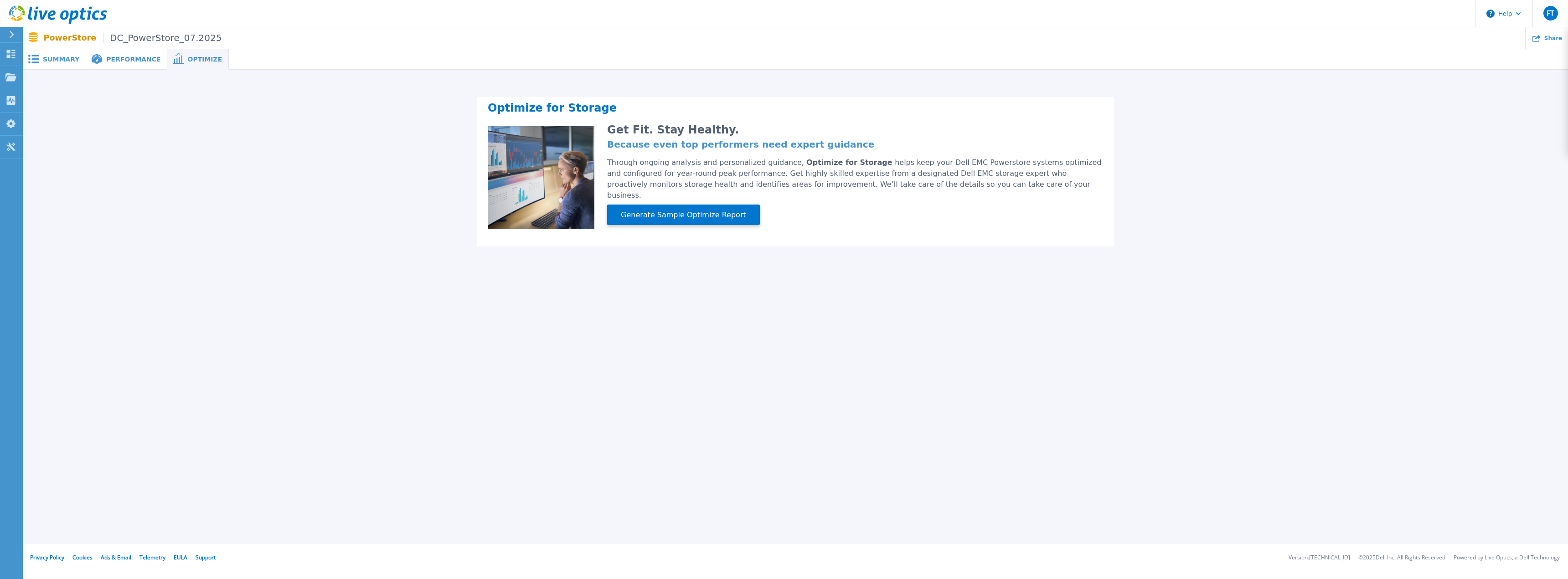
click at [120, 62] on span "Performance" at bounding box center [133, 59] width 54 height 6
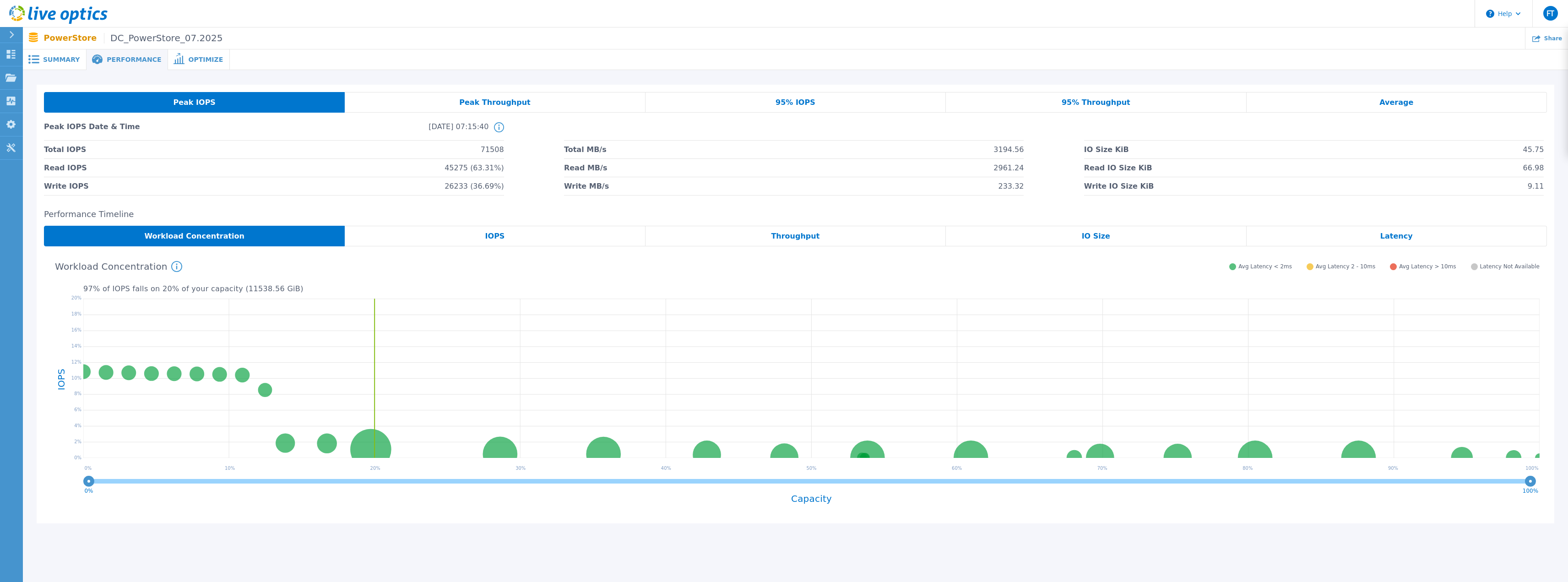
click at [491, 107] on div "Peak Throughput" at bounding box center [495, 103] width 300 height 21
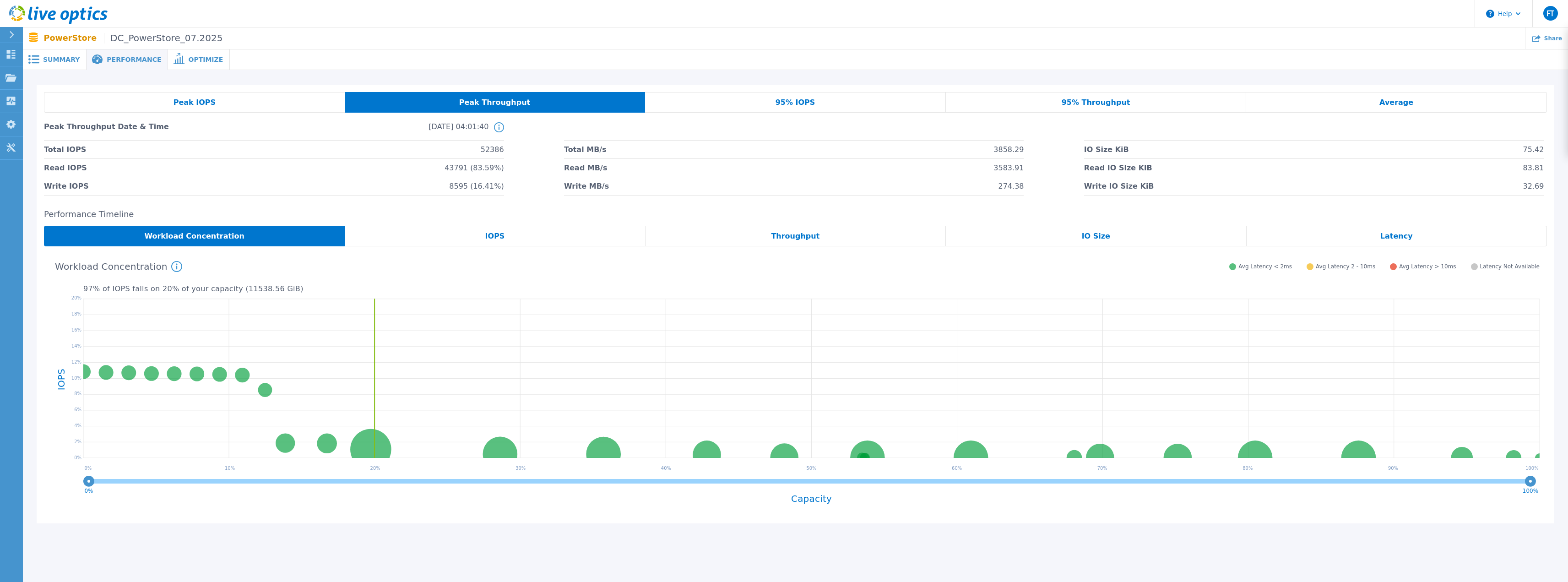
click at [807, 106] on span "95% IOPS" at bounding box center [795, 103] width 40 height 7
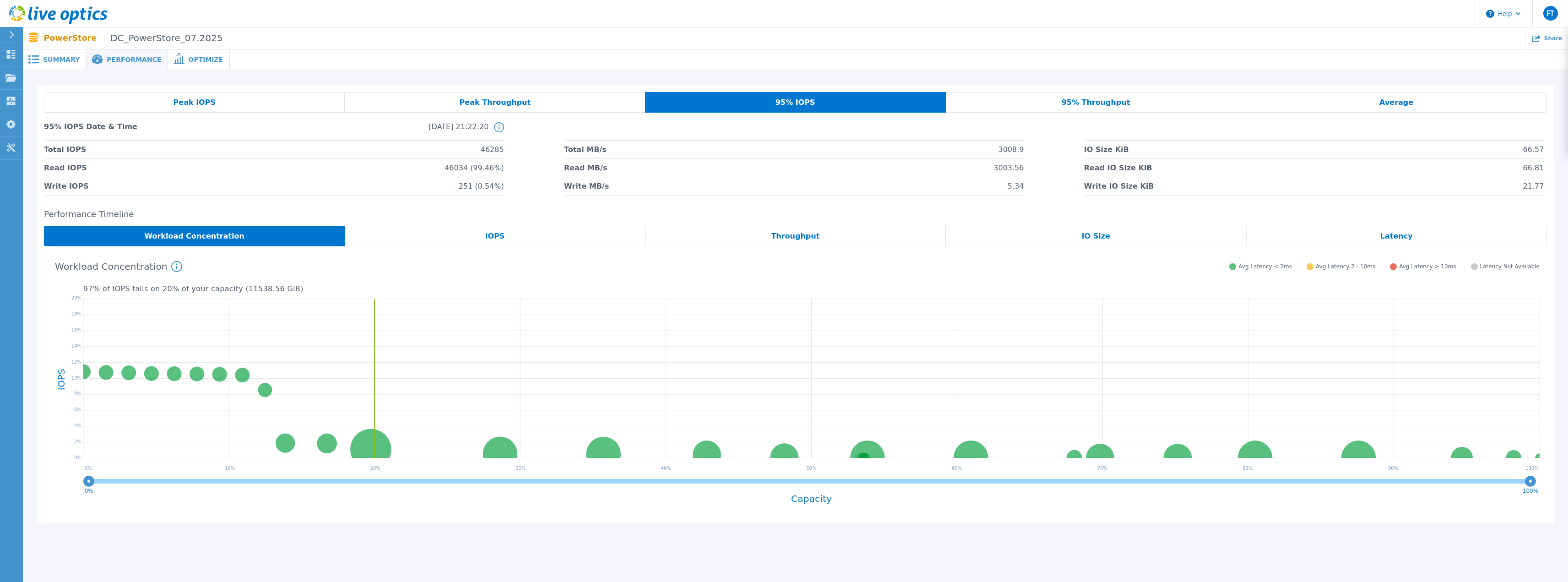
drag, startPoint x: 1091, startPoint y: 106, endPoint x: 1107, endPoint y: 109, distance: 16.3
click at [1091, 106] on span "95% Throughput" at bounding box center [1096, 103] width 68 height 7
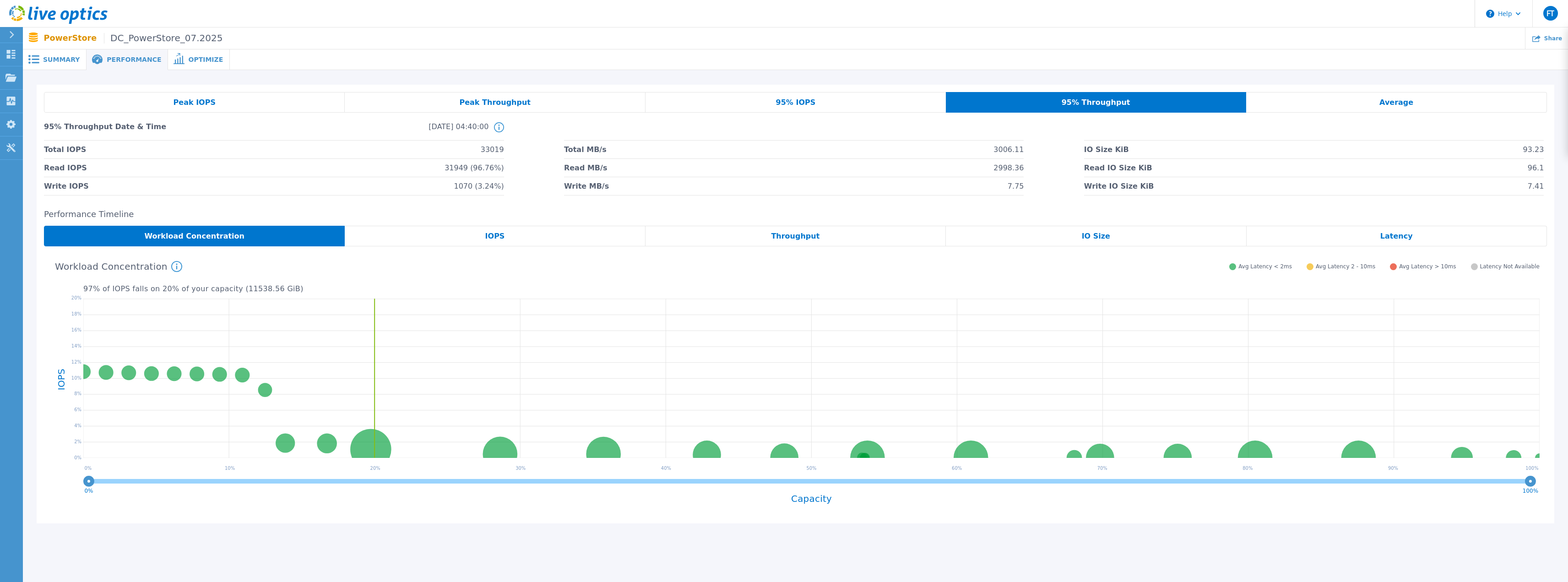
click at [1418, 103] on div "Average" at bounding box center [1396, 103] width 301 height 21
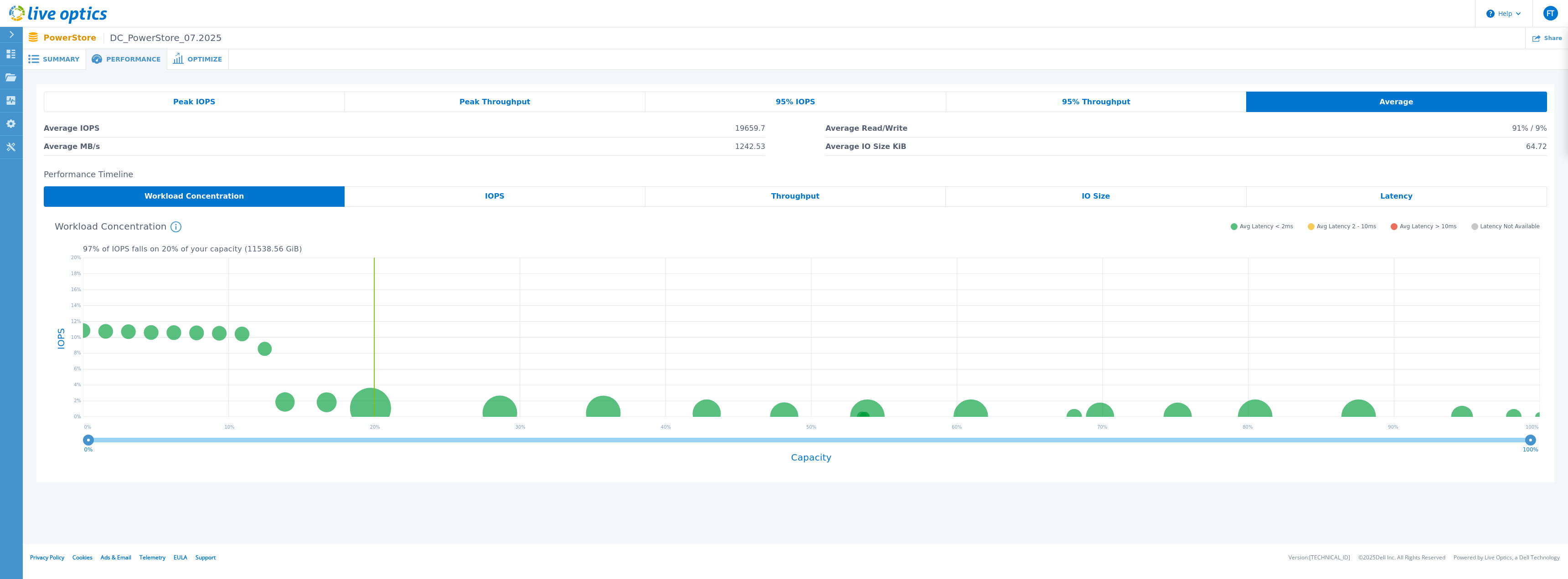
click at [489, 193] on span "IOPS" at bounding box center [495, 196] width 19 height 7
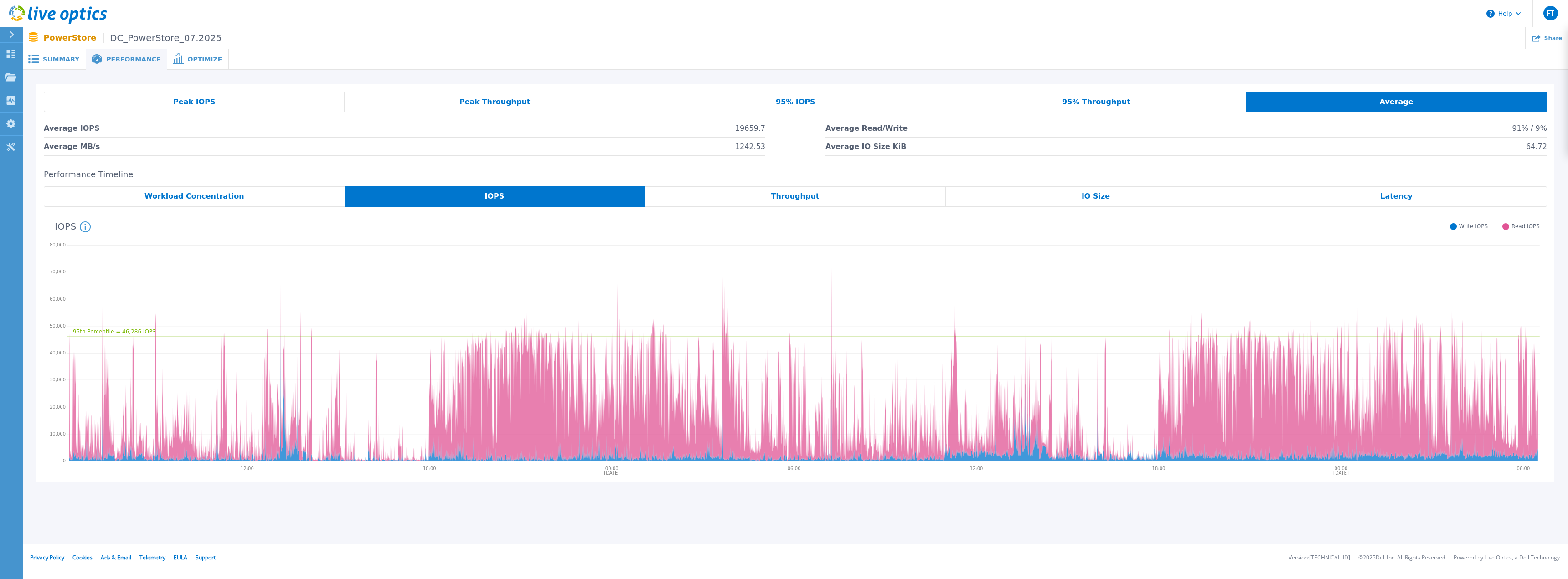
click at [866, 193] on div "Throughput" at bounding box center [796, 196] width 301 height 21
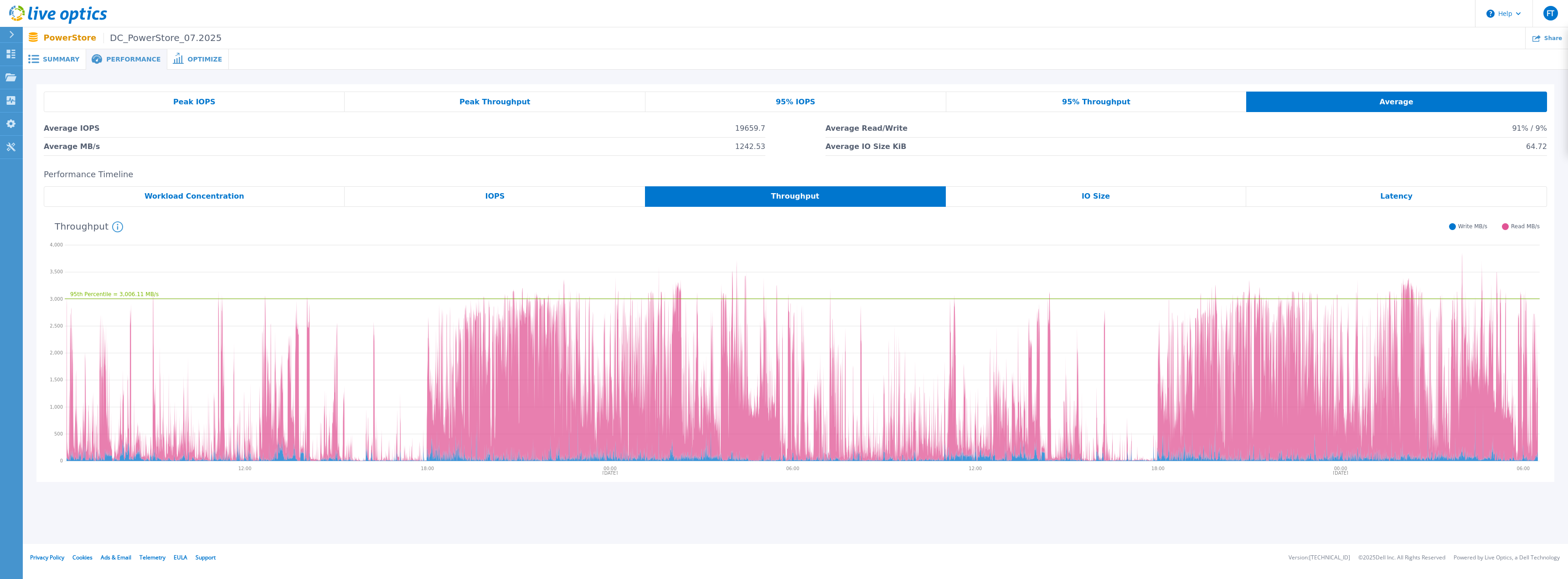
click at [1091, 198] on span "IO Size" at bounding box center [1096, 196] width 28 height 7
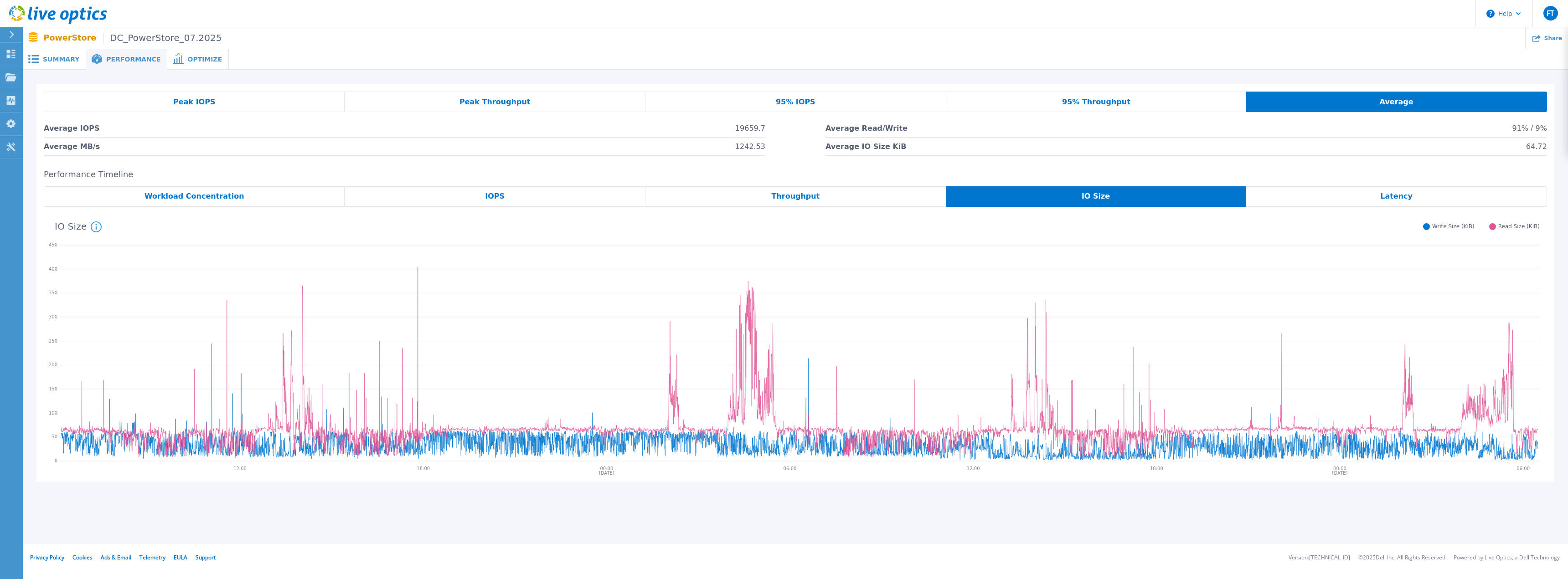
click at [1404, 198] on span "Latency" at bounding box center [1396, 196] width 32 height 7
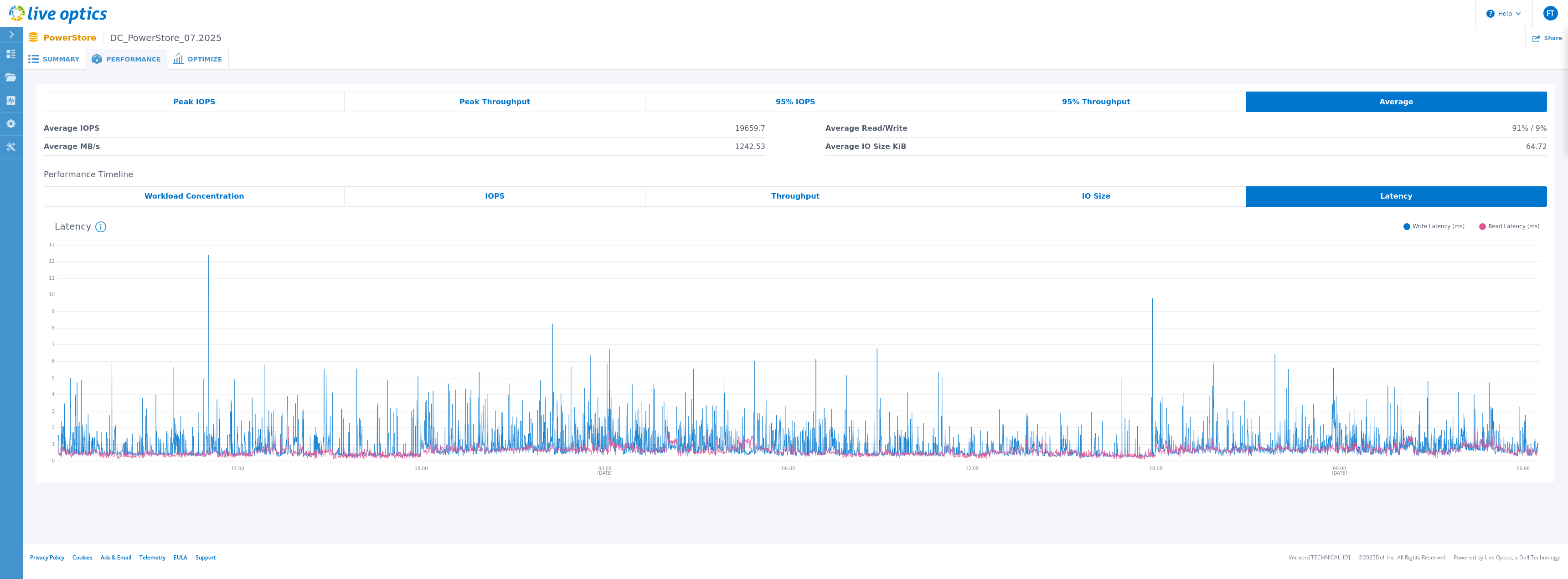
click at [191, 193] on span "Workload Concentration" at bounding box center [194, 196] width 100 height 7
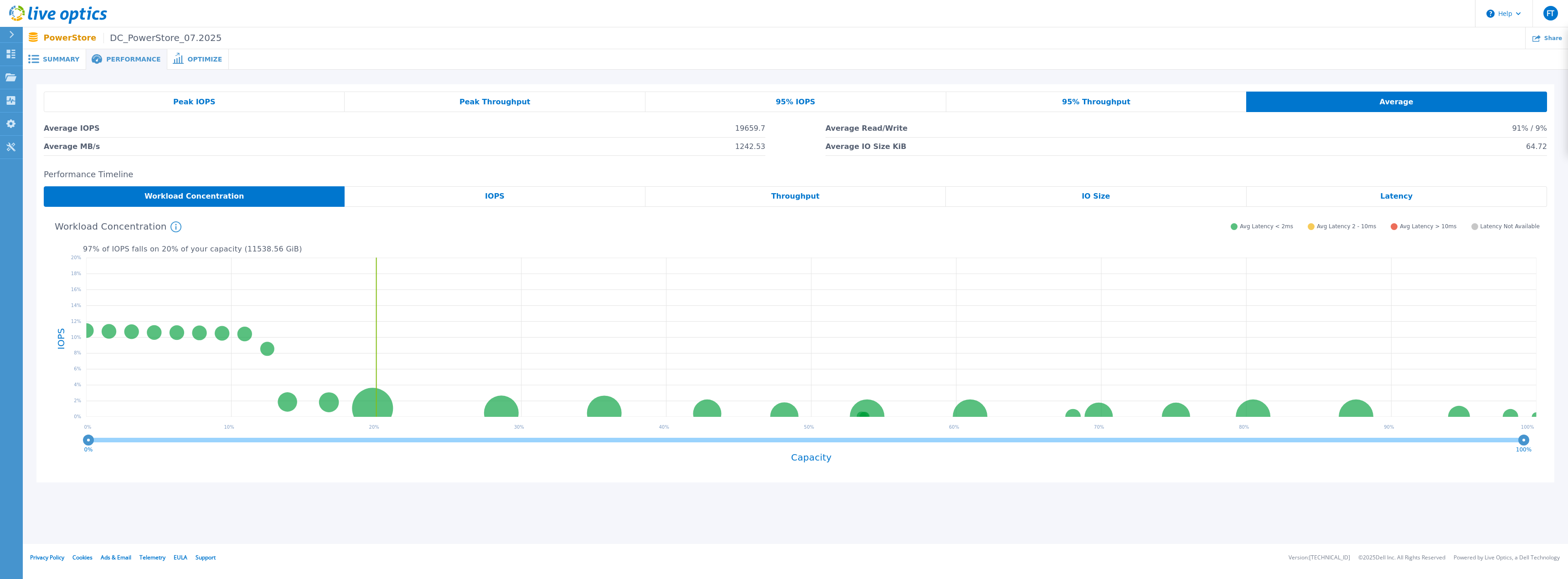
click at [54, 61] on span "Summary" at bounding box center [61, 59] width 37 height 6
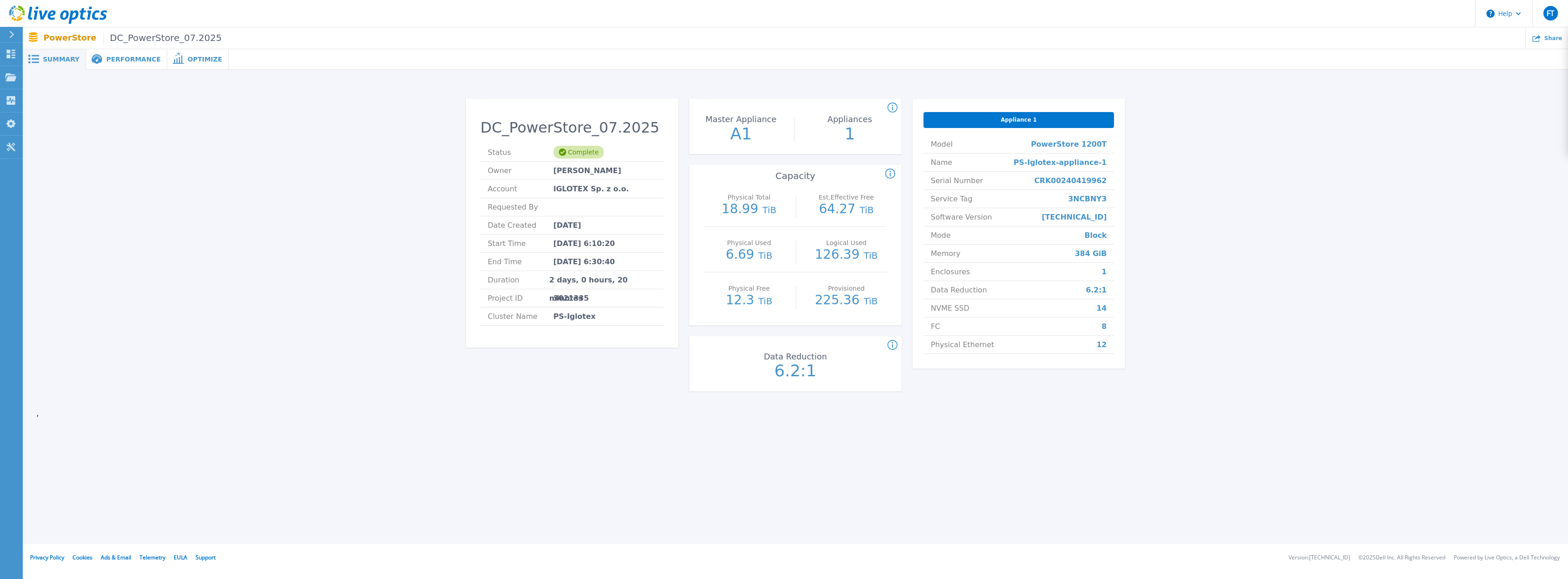
click at [48, 36] on p "PowerStore DC_PowerStore_07.2025" at bounding box center [133, 38] width 178 height 10
click at [119, 57] on span "Performance" at bounding box center [133, 59] width 54 height 6
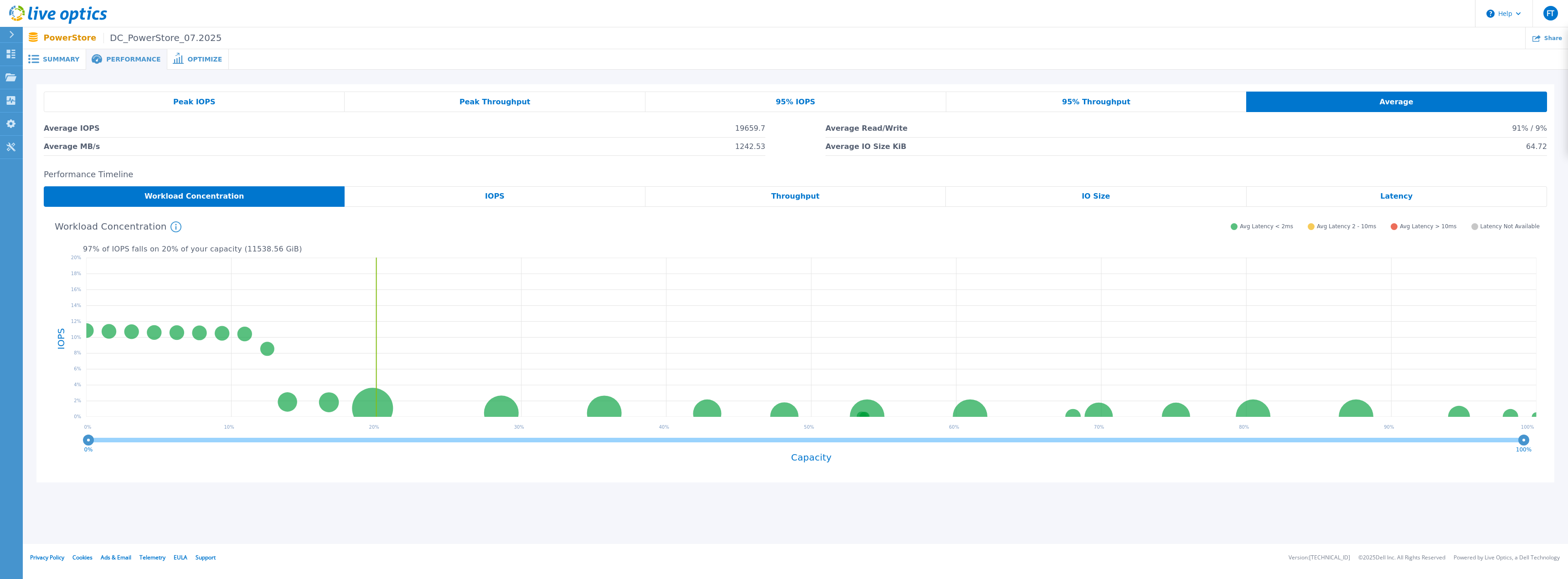
click at [52, 54] on div "Summary" at bounding box center [54, 60] width 63 height 21
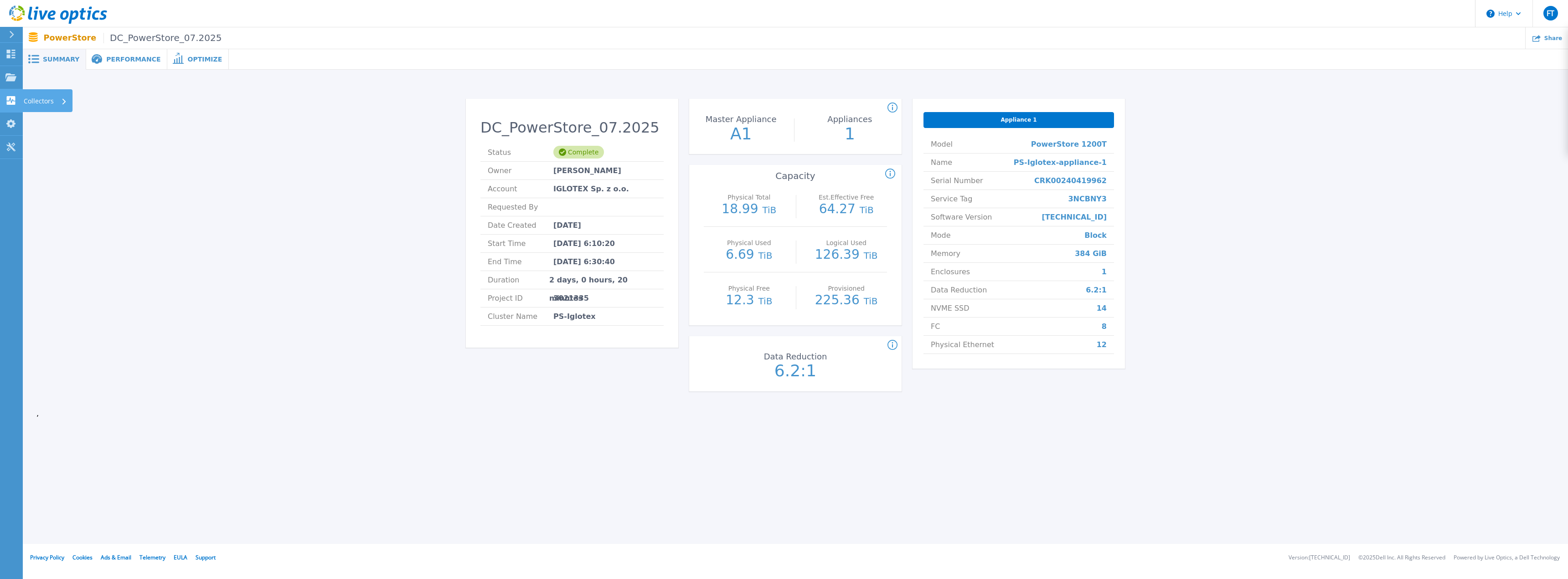
click at [15, 101] on icon at bounding box center [11, 100] width 11 height 9
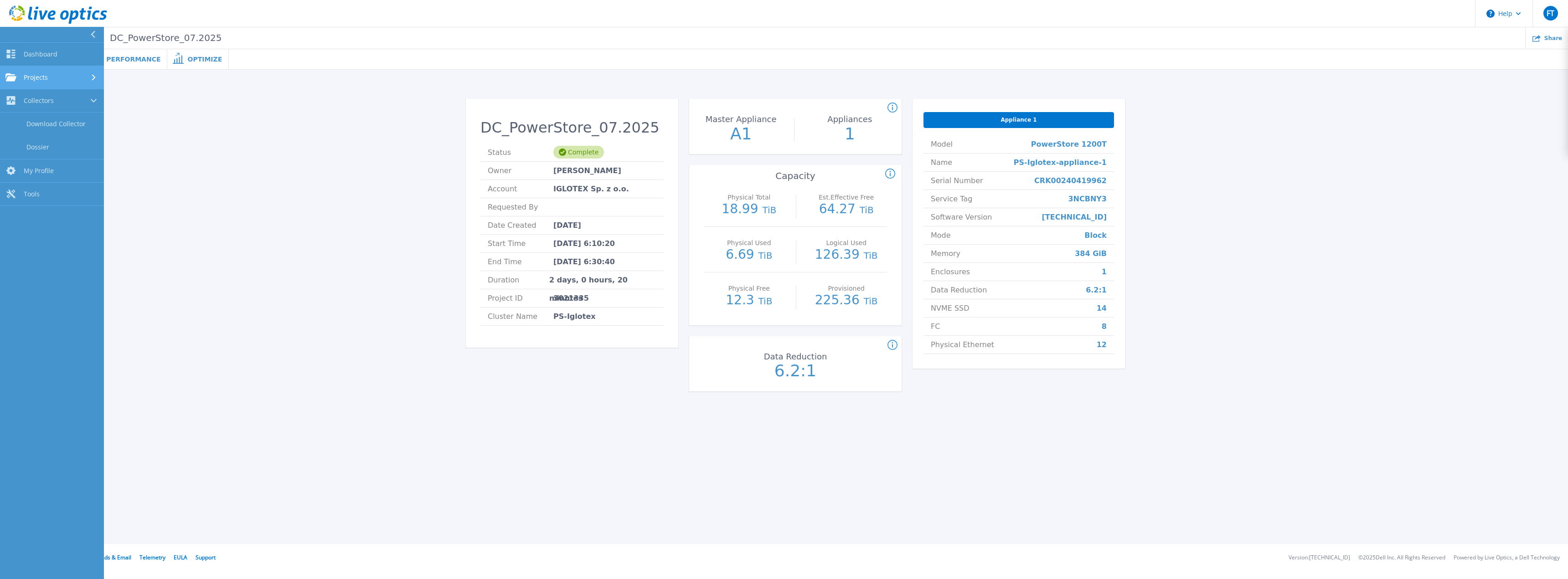
click at [37, 72] on link "Projects Projects" at bounding box center [52, 78] width 104 height 23
click at [35, 52] on span "Dashboard" at bounding box center [40, 54] width 33 height 8
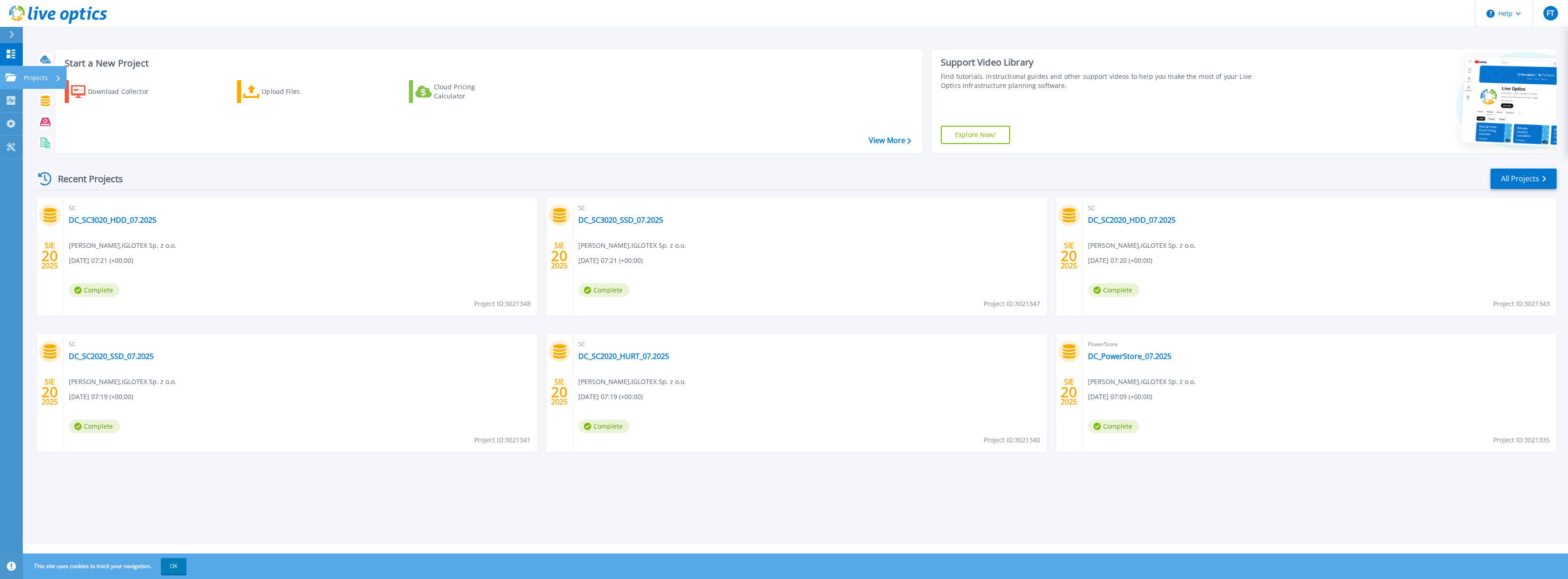
click at [13, 76] on icon at bounding box center [11, 77] width 11 height 8
drag, startPoint x: 209, startPoint y: 166, endPoint x: 210, endPoint y: 180, distance: 14.0
click at [209, 166] on div "Recent Projects All Projects SIE 20 2025 SC DC_SC3020_HDD_07.2025 Fabian Tracz …" at bounding box center [796, 319] width 1522 height 317
click at [626, 219] on link "DC_SC3020_SSD_07.2025" at bounding box center [620, 220] width 85 height 9
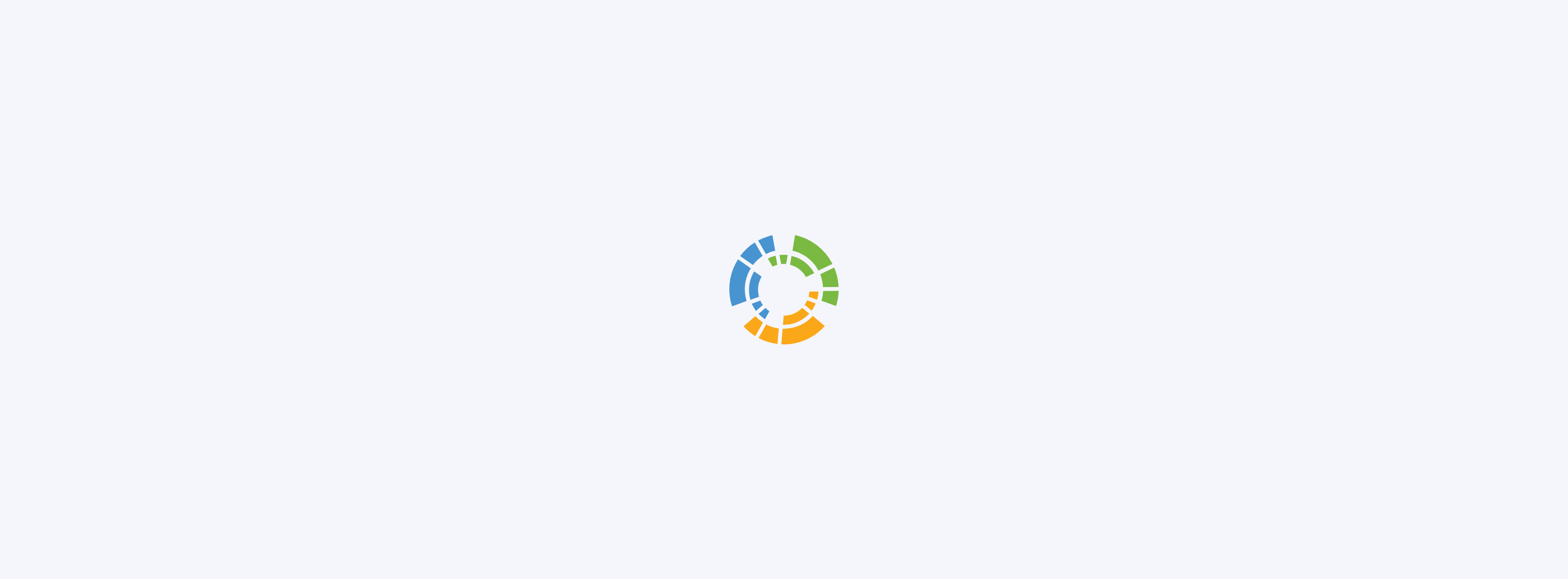
click at [606, 220] on div at bounding box center [784, 290] width 1568 height 579
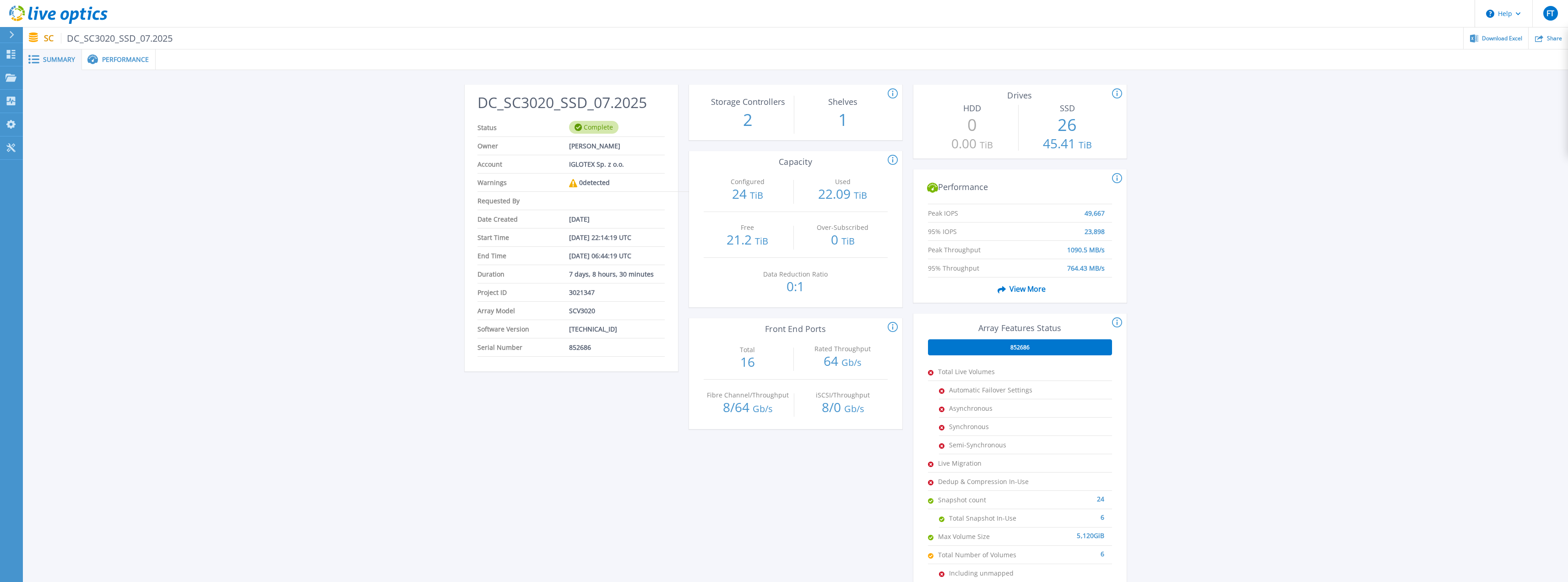
click at [106, 67] on div "Performance" at bounding box center [119, 60] width 74 height 21
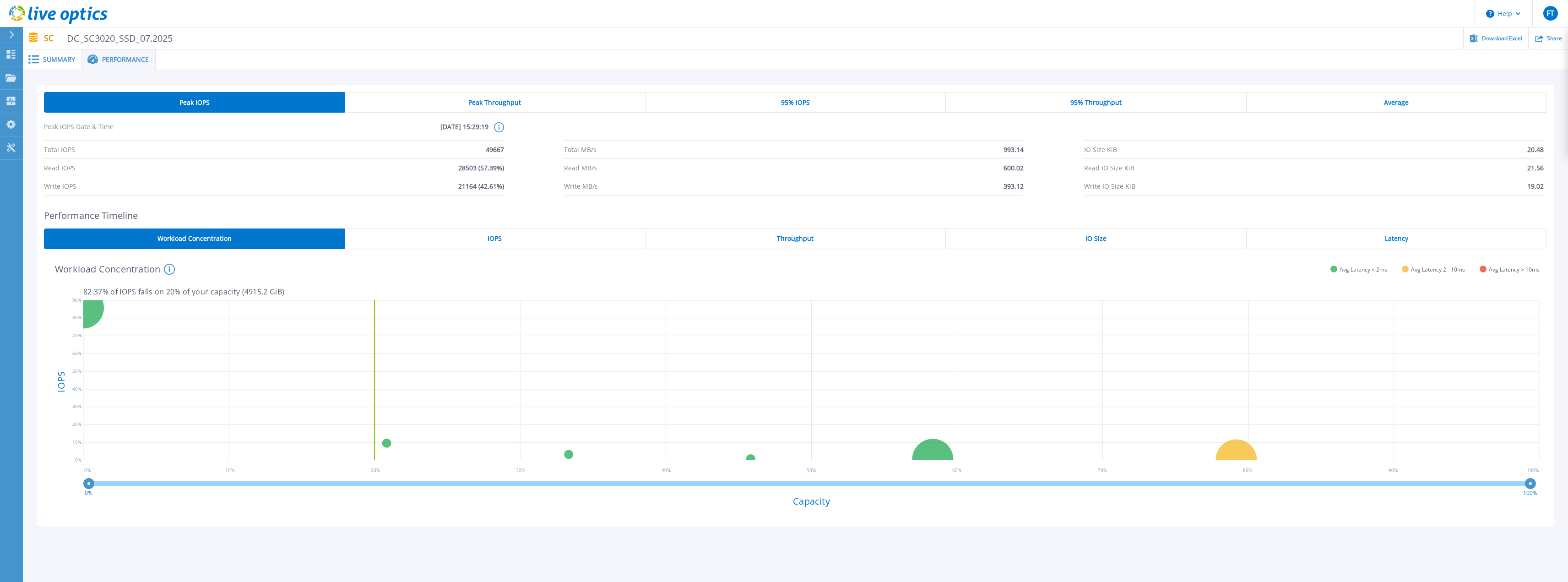
click at [504, 234] on div "IOPS" at bounding box center [495, 239] width 300 height 21
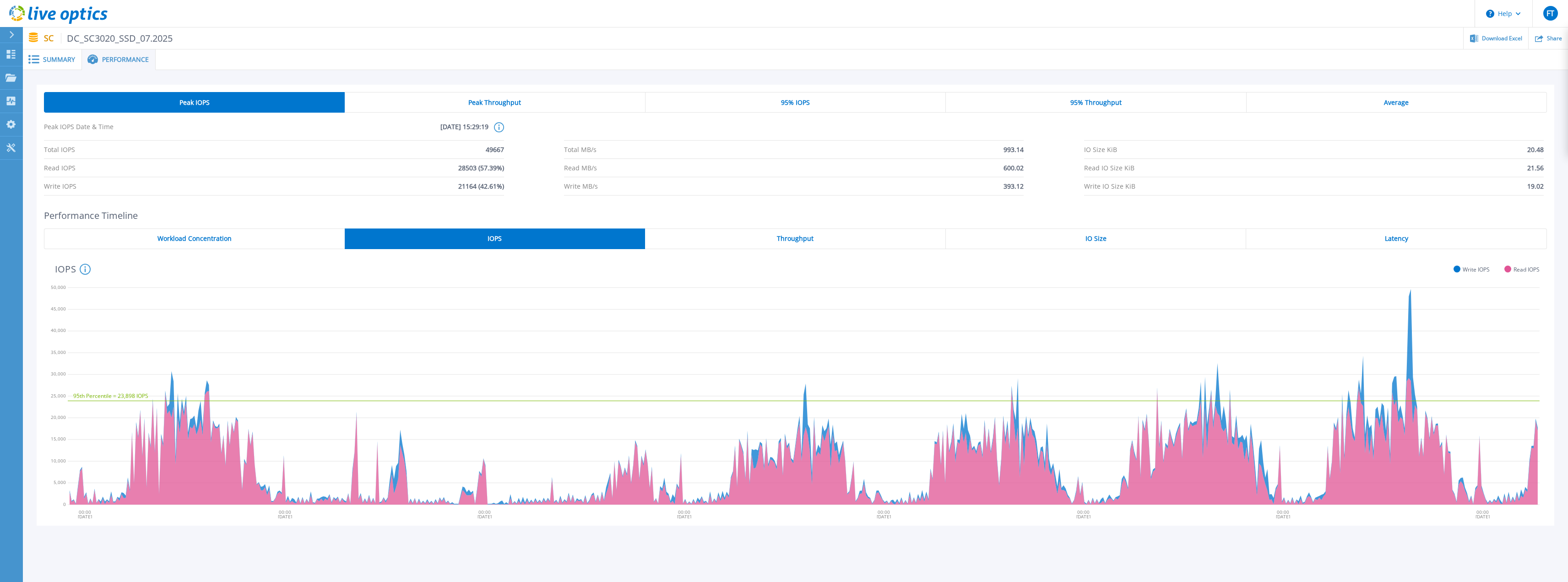
click at [789, 240] on span "Throughput" at bounding box center [795, 238] width 37 height 7
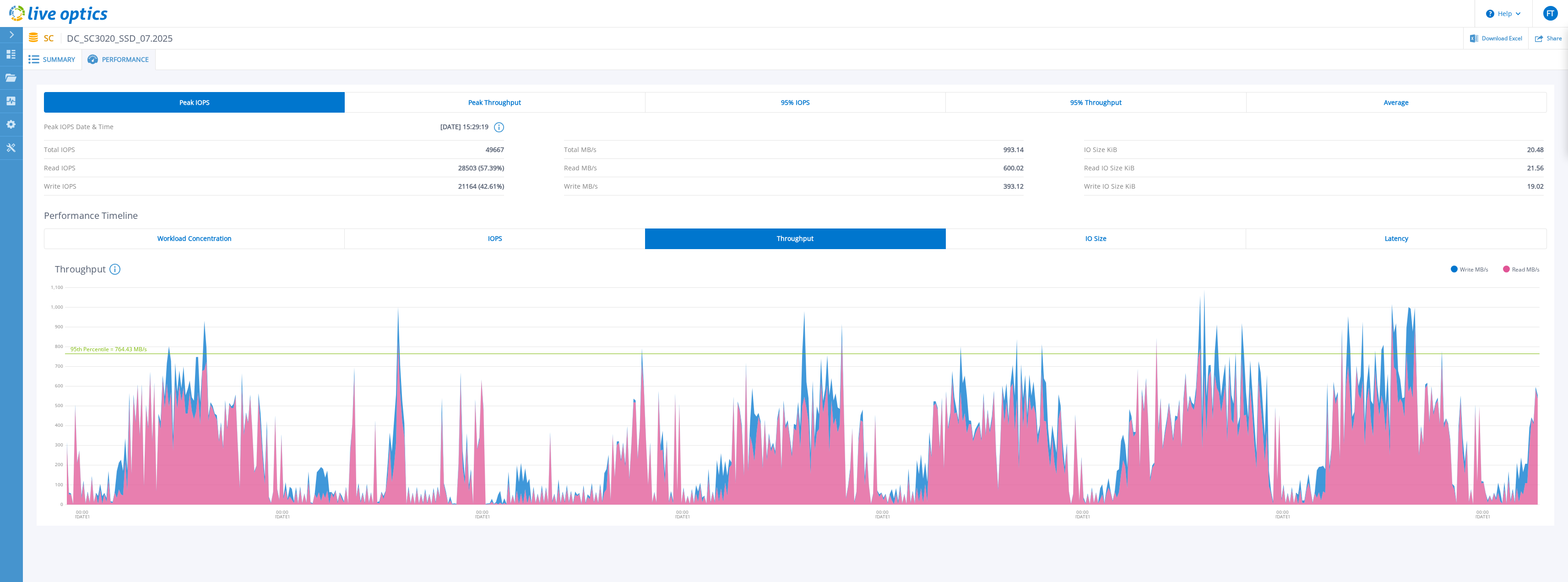
click at [1078, 239] on div "IO Size" at bounding box center [1096, 239] width 301 height 21
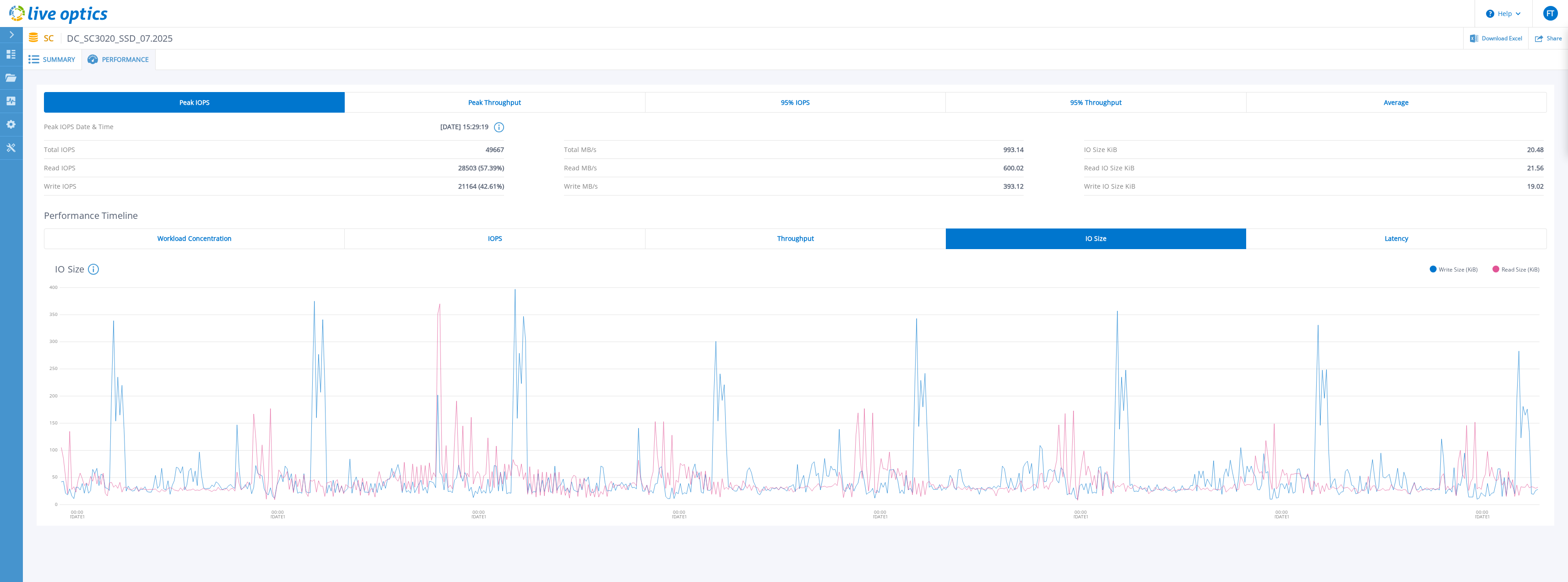
click at [1401, 241] on span "Latency" at bounding box center [1396, 238] width 23 height 7
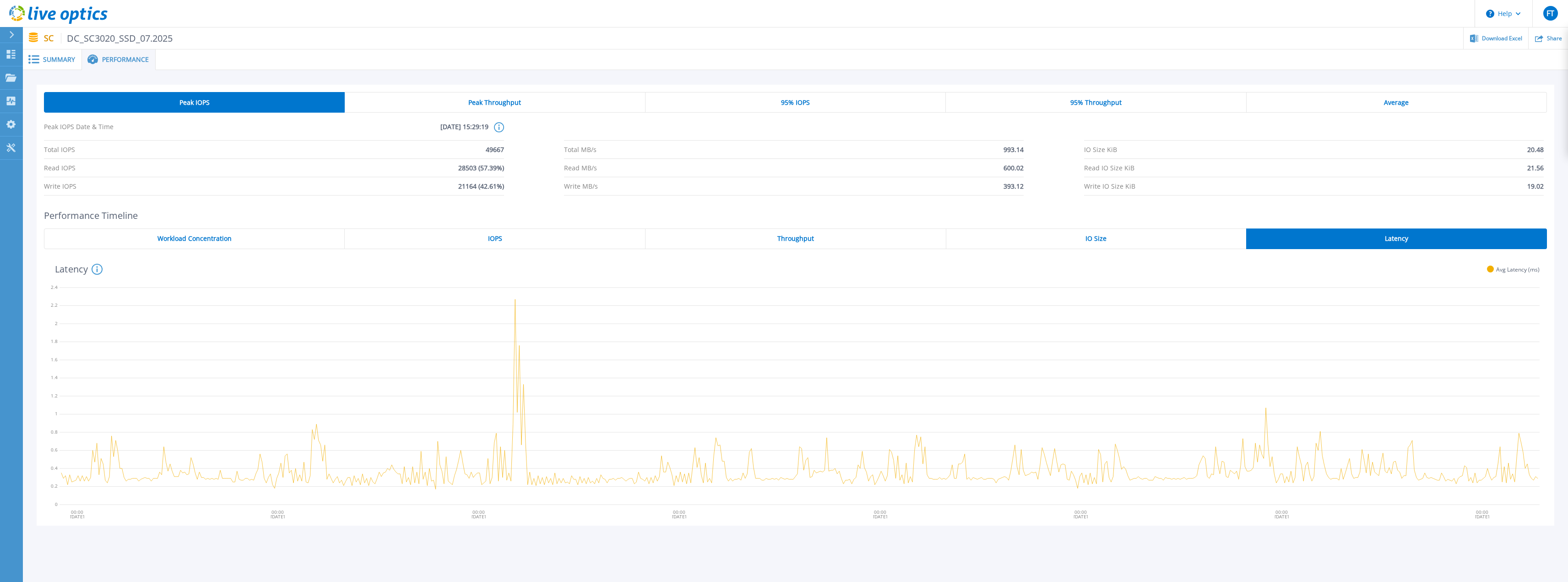
click at [46, 57] on span "Summary" at bounding box center [59, 59] width 32 height 6
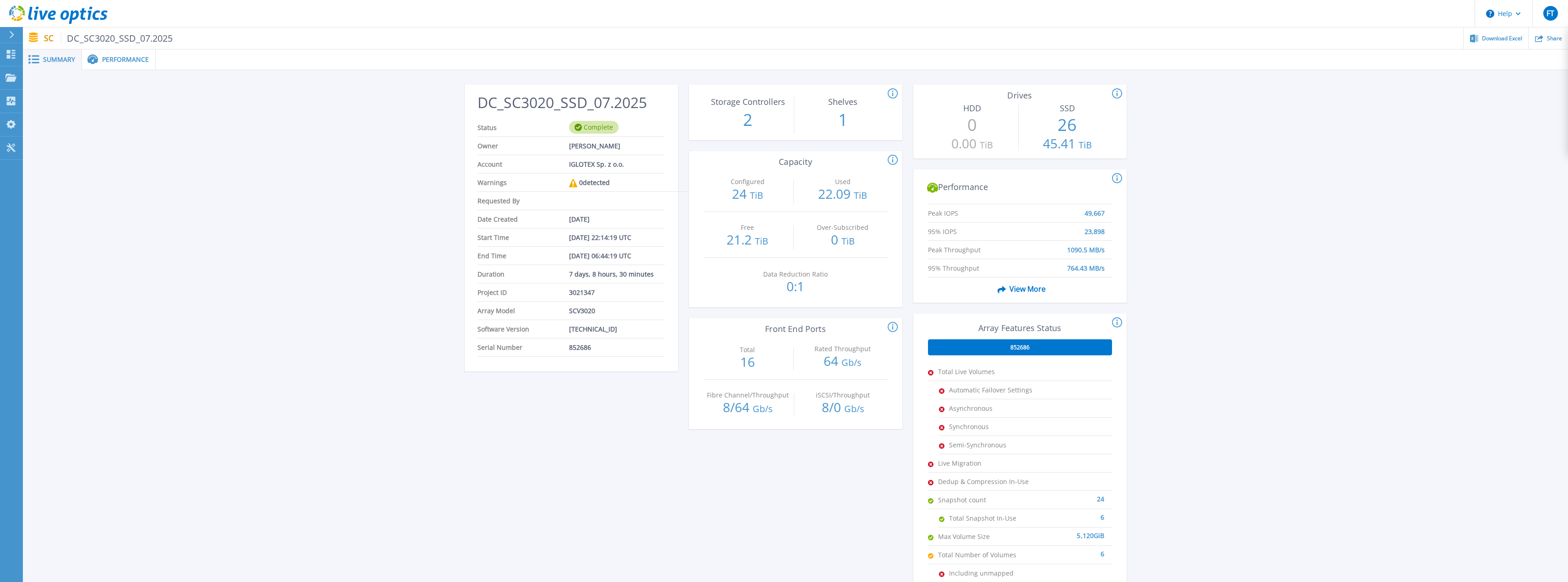
click at [104, 57] on span "Performance" at bounding box center [125, 59] width 46 height 6
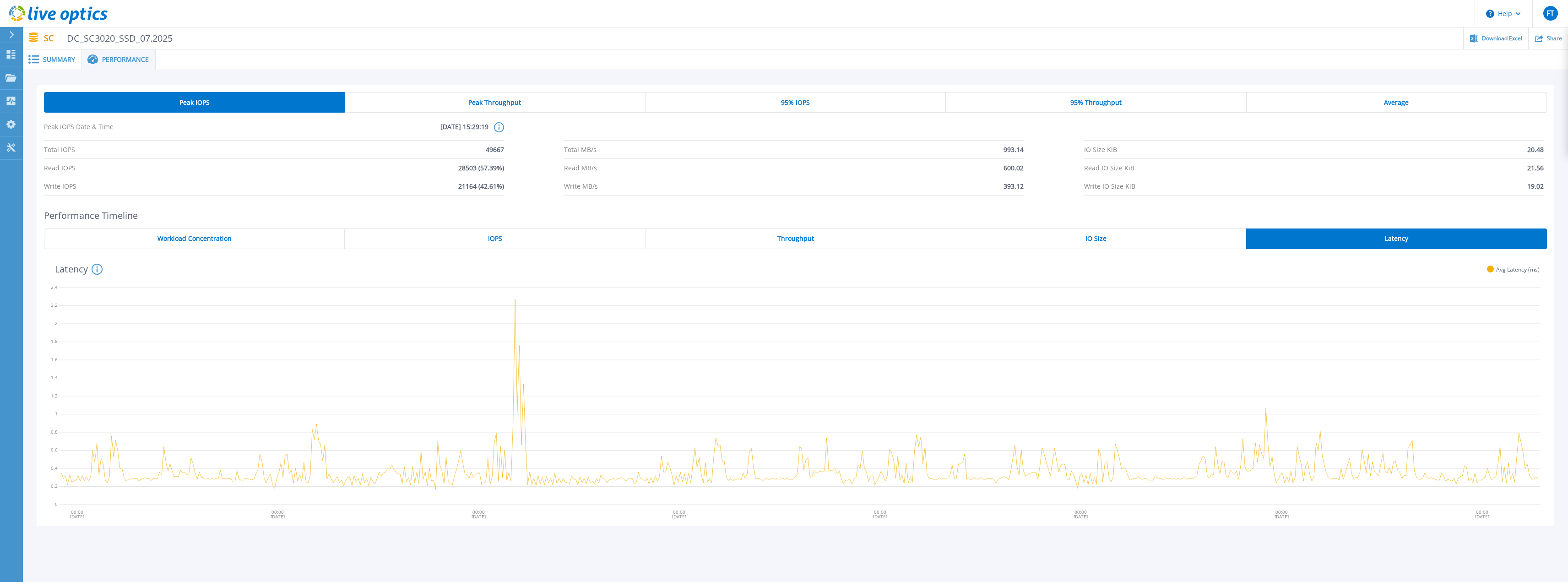
click at [508, 102] on span "Peak Throughput" at bounding box center [495, 103] width 53 height 7
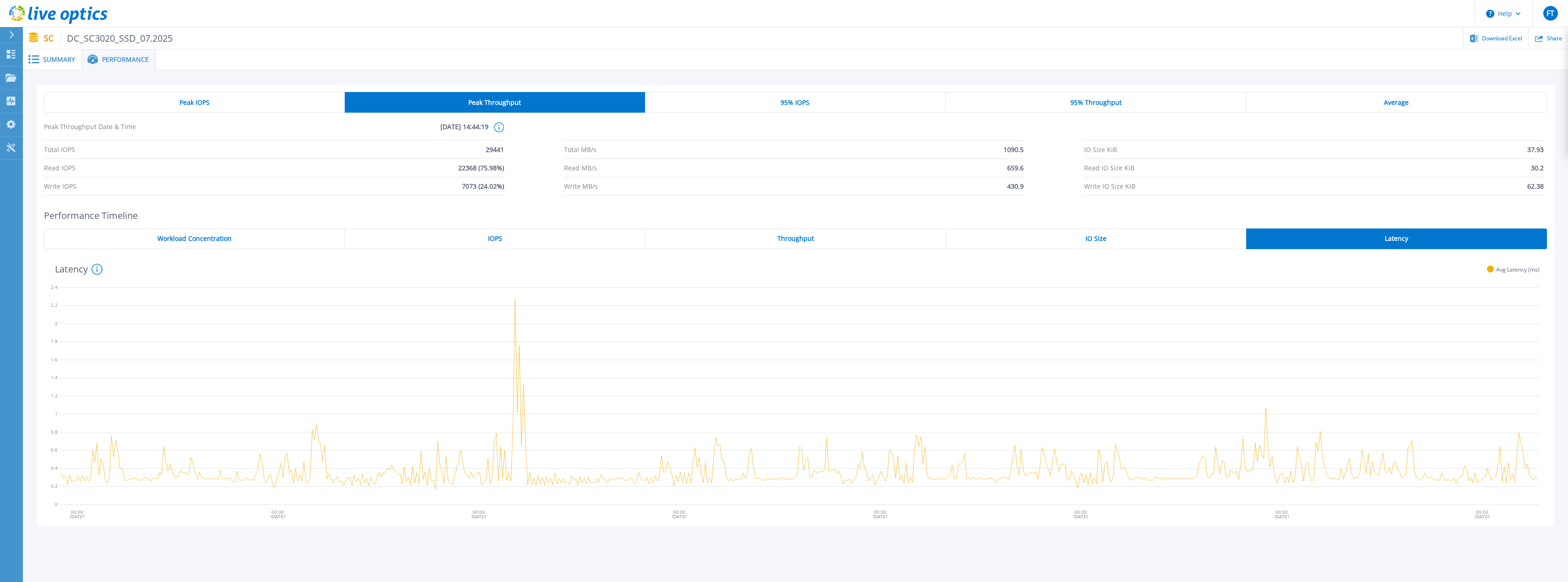
click at [792, 117] on div "Peak IOPS Peak Throughput 95% IOPS 95% Throughput Average Peak Throughput Date …" at bounding box center [795, 144] width 1503 height 103
click at [790, 107] on div "95% IOPS" at bounding box center [795, 103] width 301 height 21
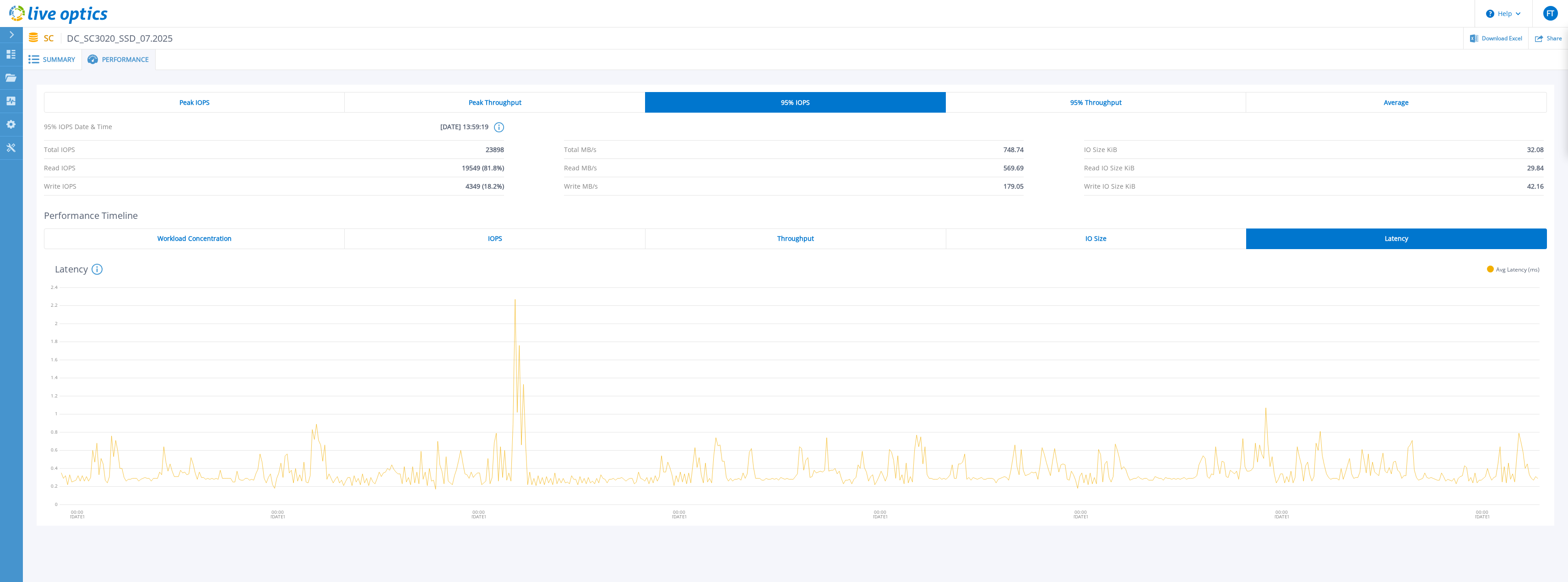
click at [1092, 106] on span "95% Throughput" at bounding box center [1096, 103] width 51 height 7
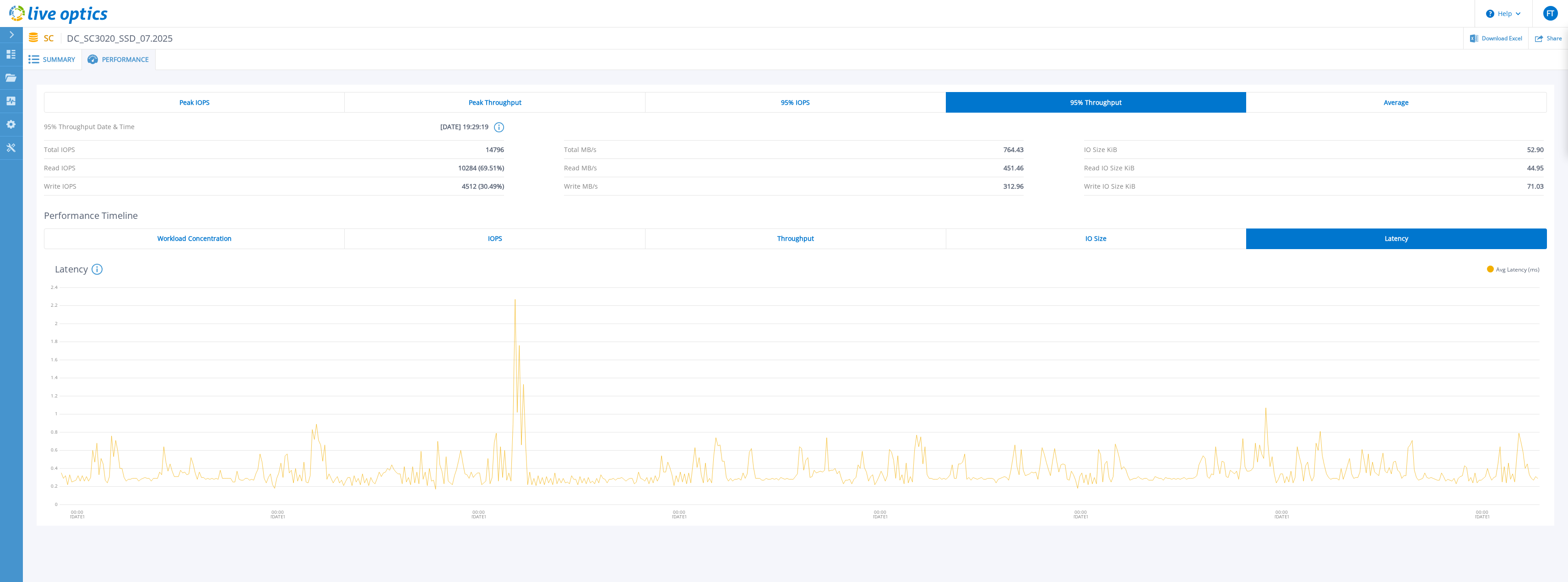
click at [1369, 106] on div "Average" at bounding box center [1396, 103] width 301 height 21
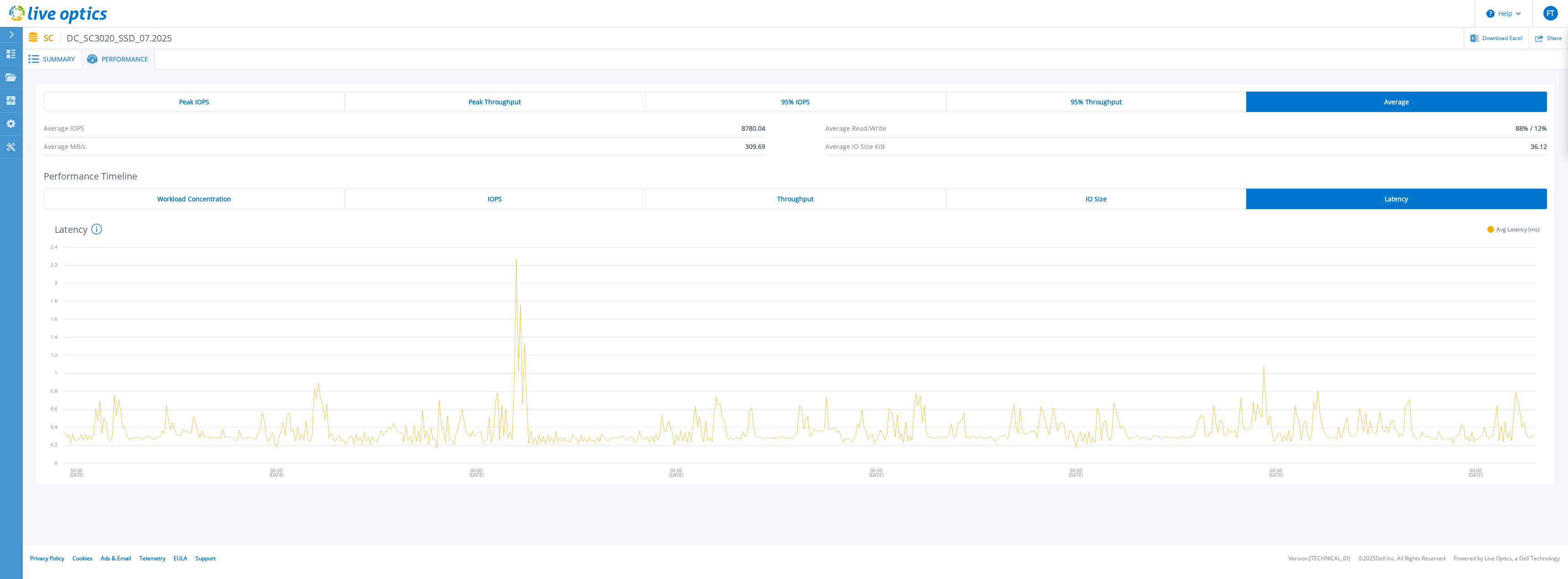
click at [476, 198] on div "IOPS" at bounding box center [495, 199] width 301 height 21
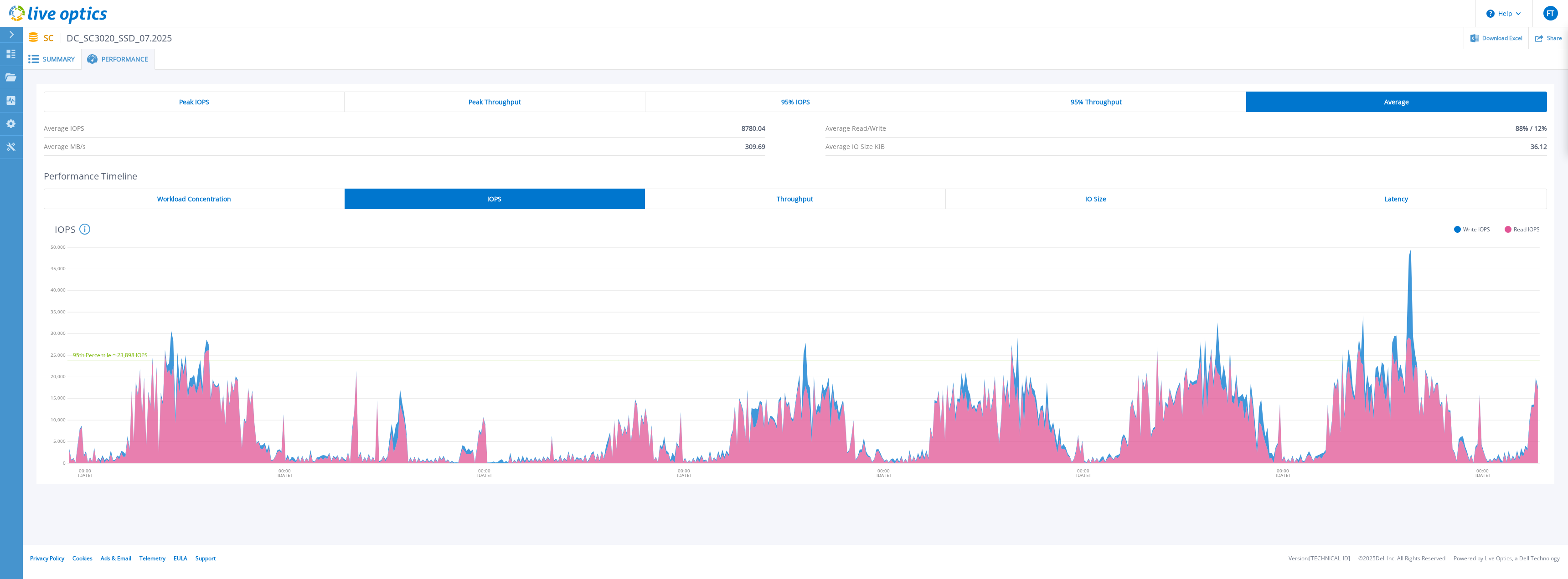
click at [836, 201] on div "Throughput" at bounding box center [796, 199] width 301 height 21
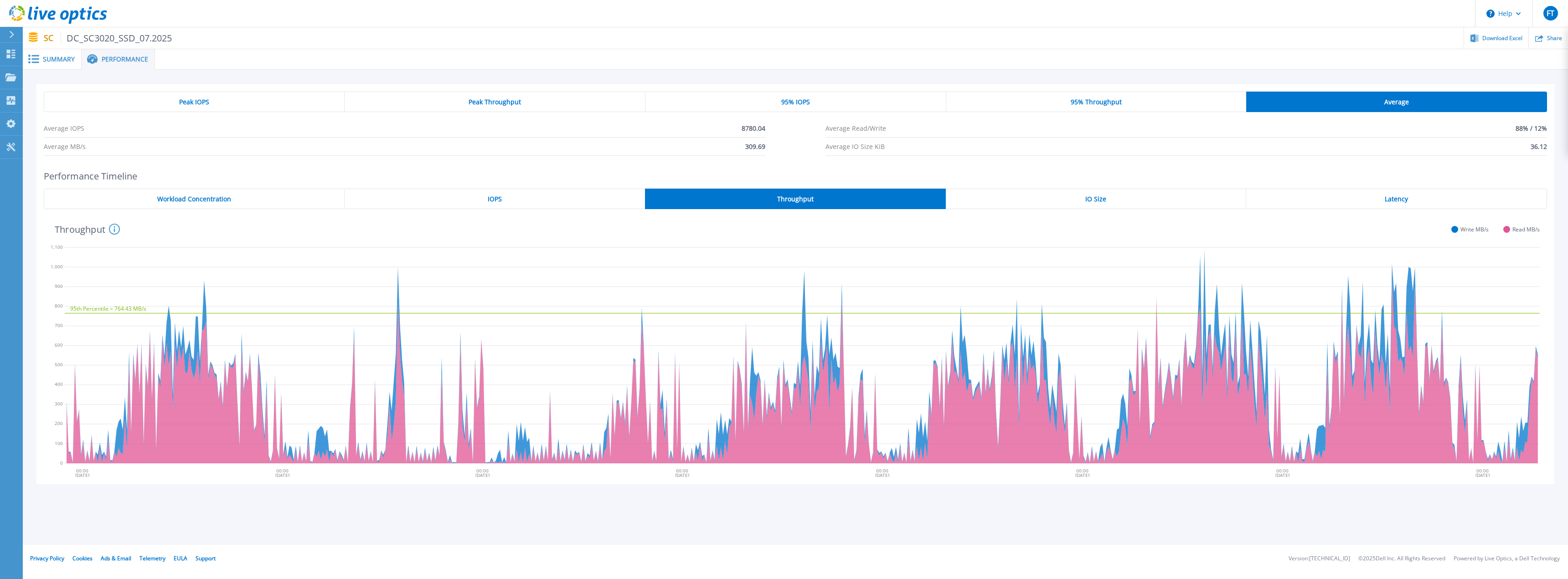
click at [1066, 197] on div "IO Size" at bounding box center [1096, 199] width 301 height 21
